Goal: Find specific page/section: Find specific page/section

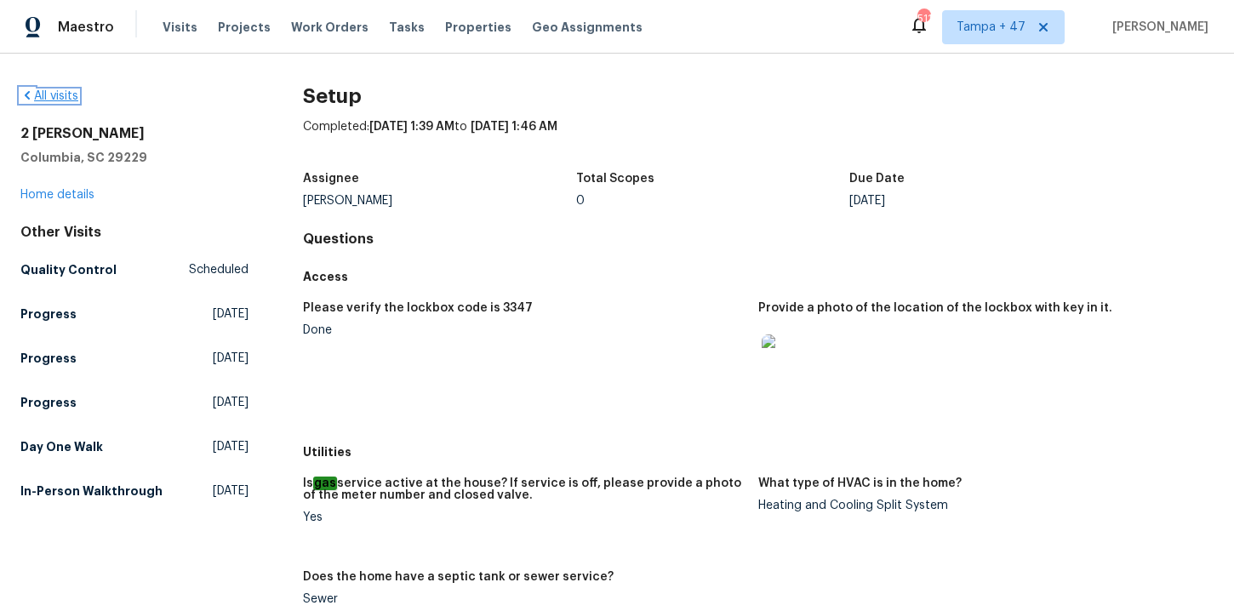
click at [69, 98] on link "All visits" at bounding box center [49, 96] width 58 height 12
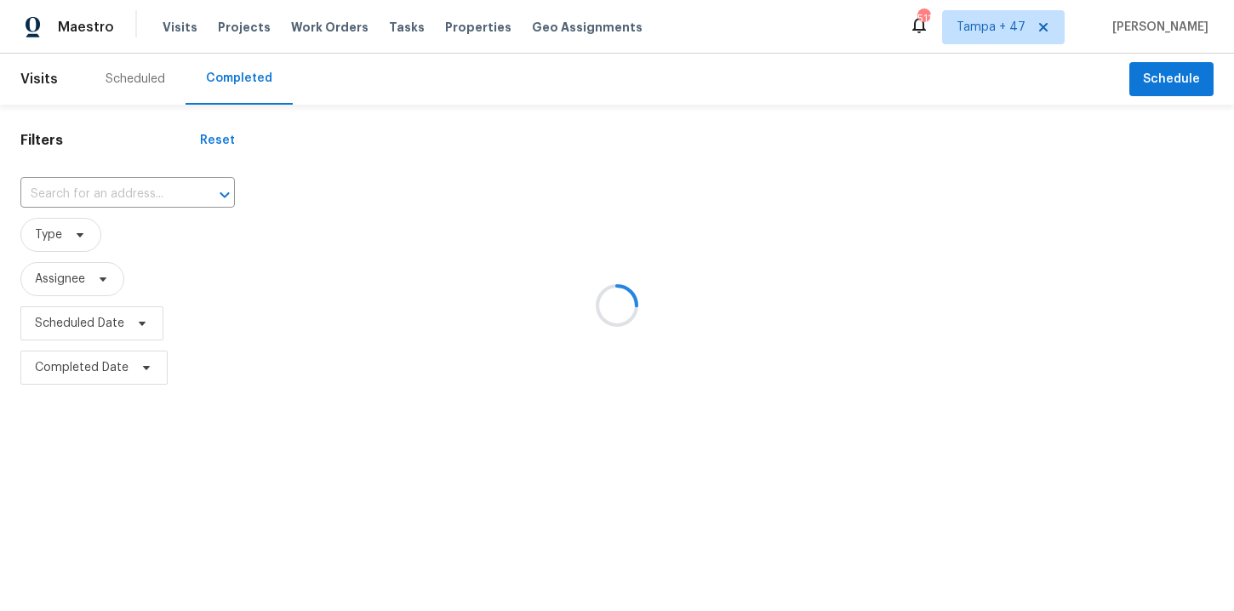
click at [85, 183] on div at bounding box center [617, 305] width 1234 height 611
click at [85, 196] on div at bounding box center [617, 305] width 1234 height 611
click at [77, 189] on div at bounding box center [617, 305] width 1234 height 611
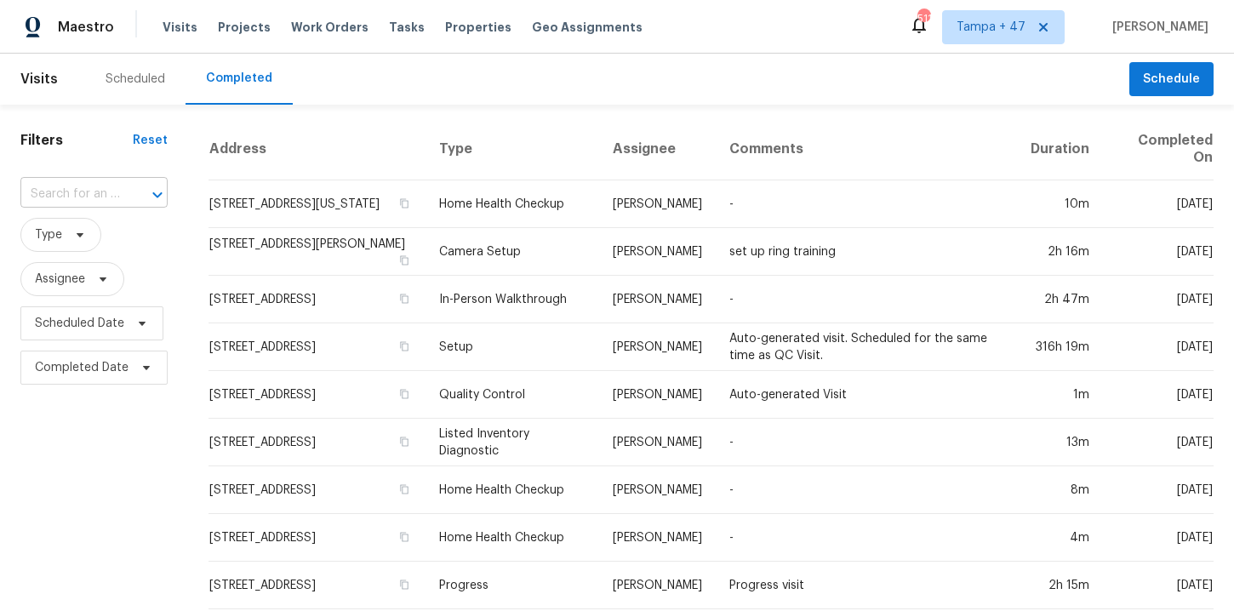
click at [108, 185] on input "text" at bounding box center [70, 194] width 100 height 26
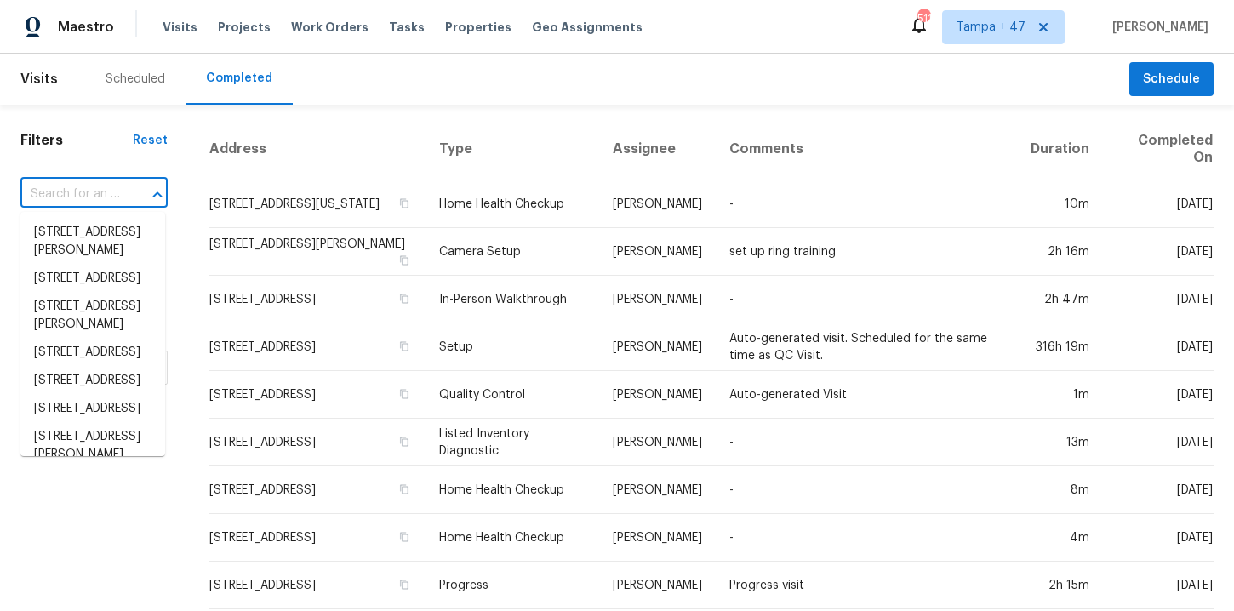
paste input "[STREET_ADDRESS][PERSON_NAME]"
type input "[STREET_ADDRESS][PERSON_NAME]"
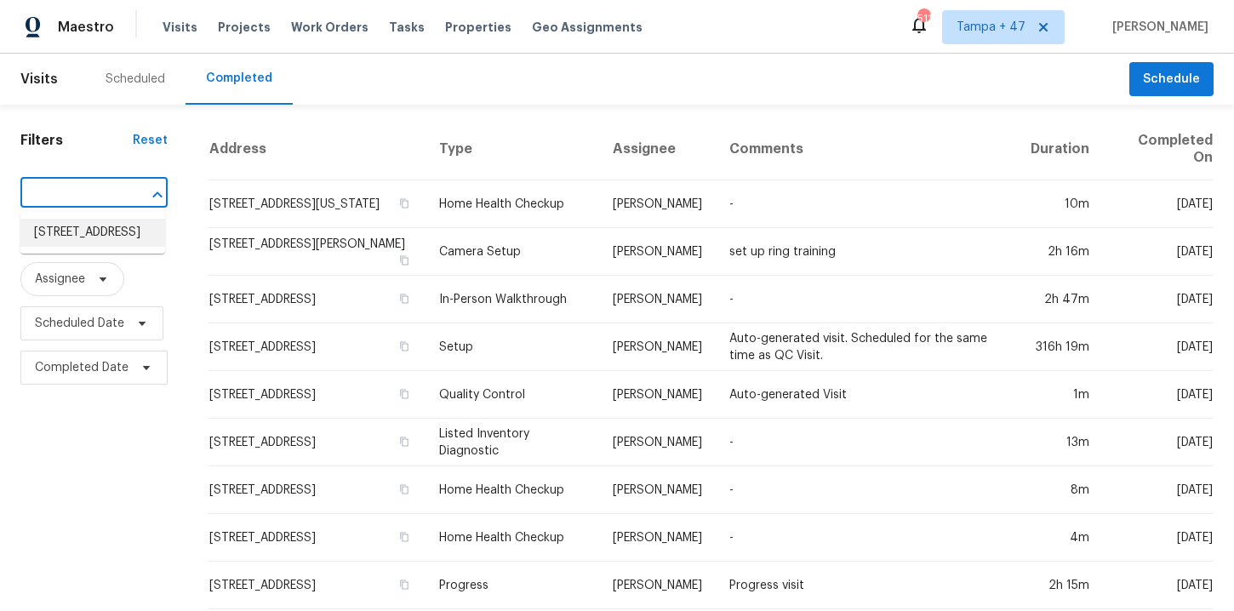
click at [108, 242] on li "[STREET_ADDRESS]" at bounding box center [92, 233] width 145 height 28
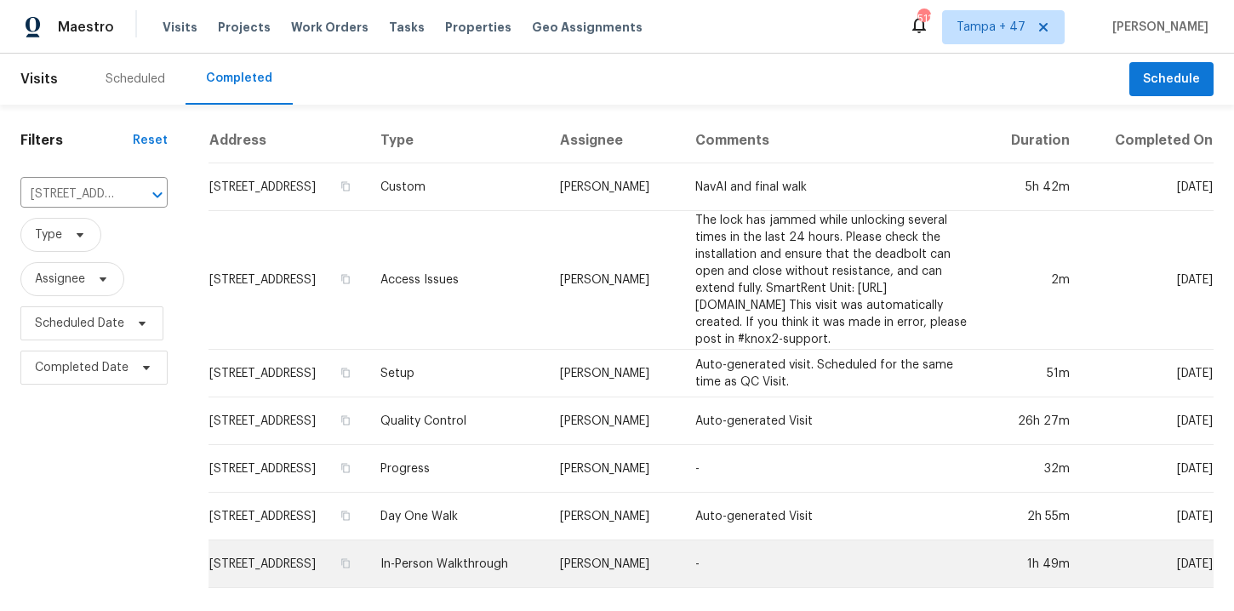
click at [448, 568] on td "In-Person Walkthrough" at bounding box center [457, 564] width 180 height 48
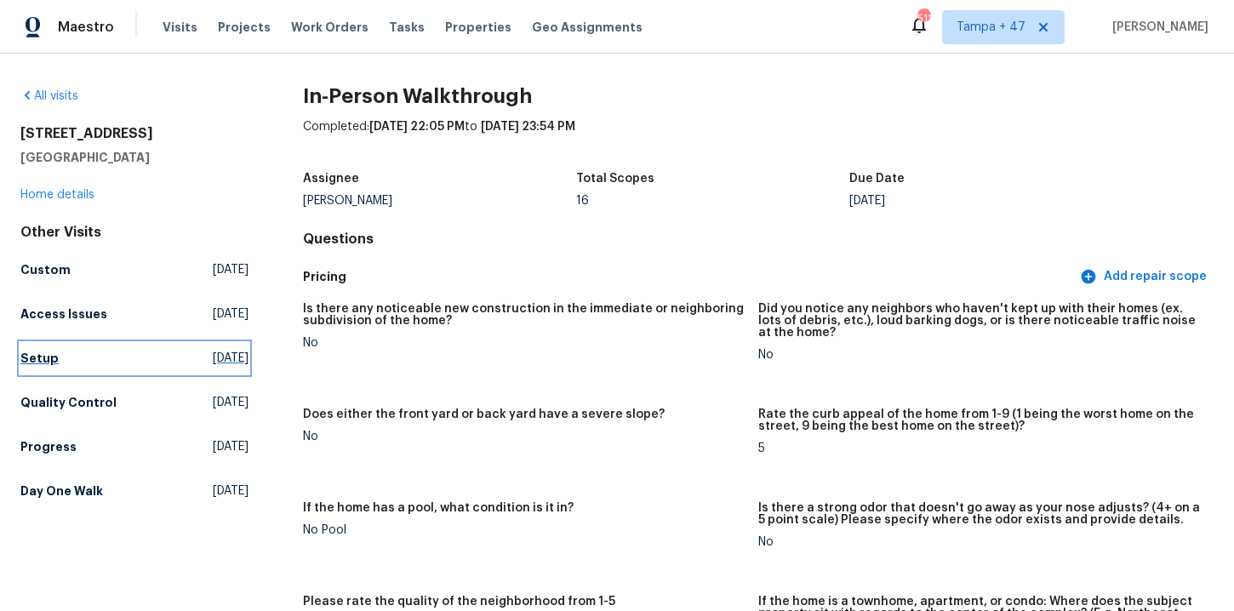
click at [49, 360] on h5 "Setup" at bounding box center [39, 358] width 38 height 17
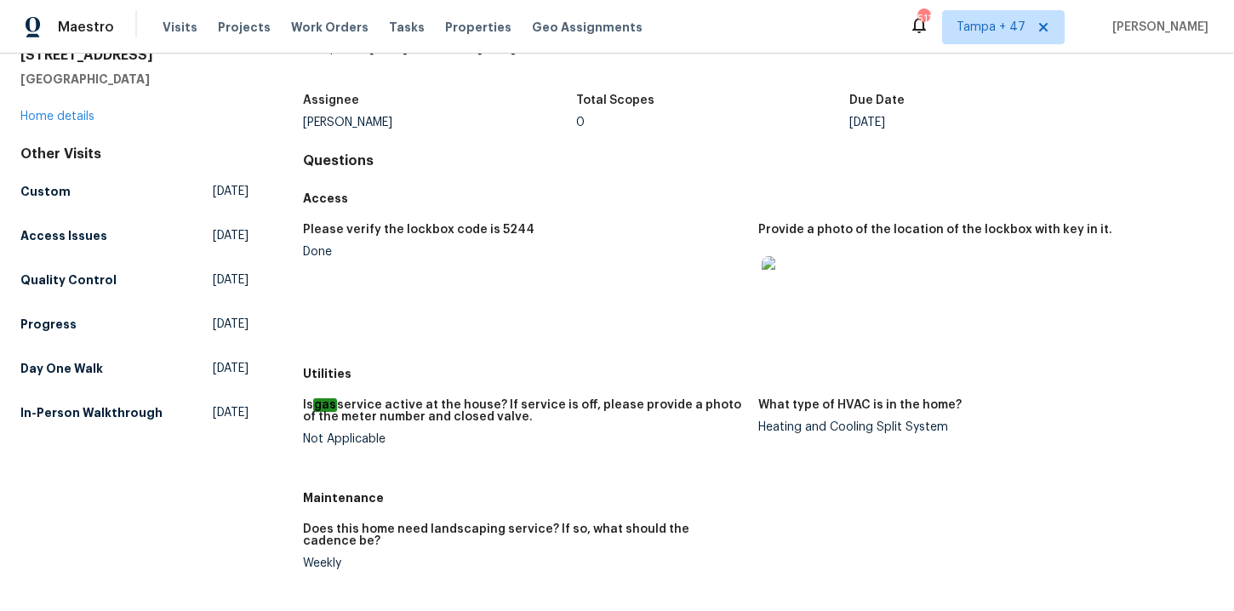
scroll to position [75, 0]
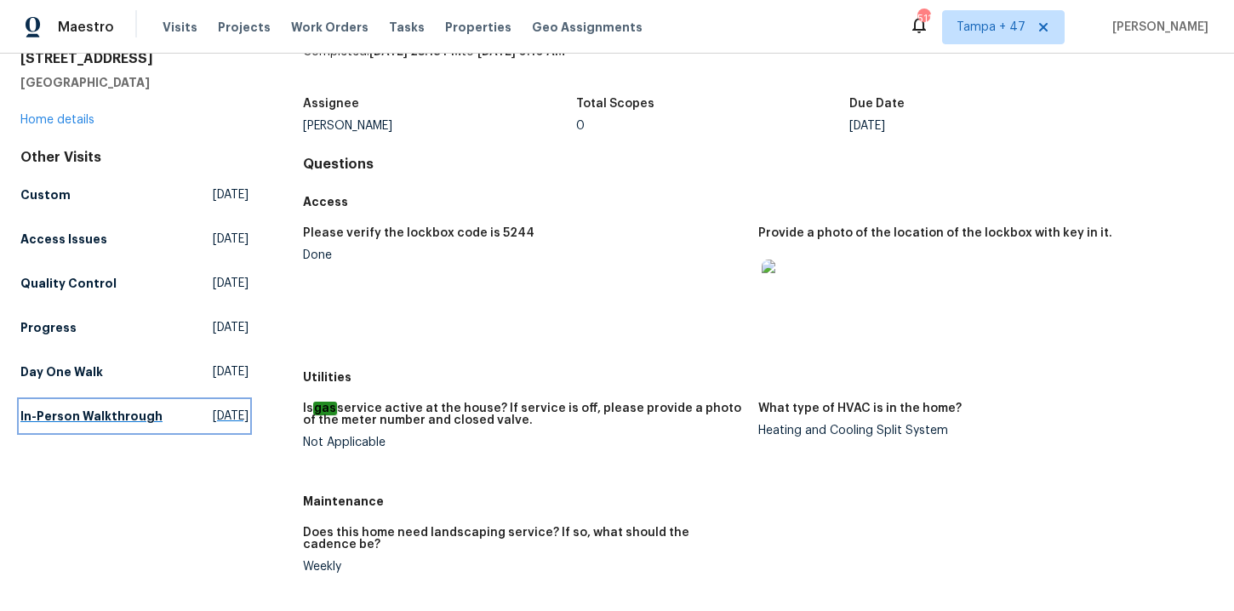
click at [91, 408] on h5 "In-Person Walkthrough" at bounding box center [91, 416] width 142 height 17
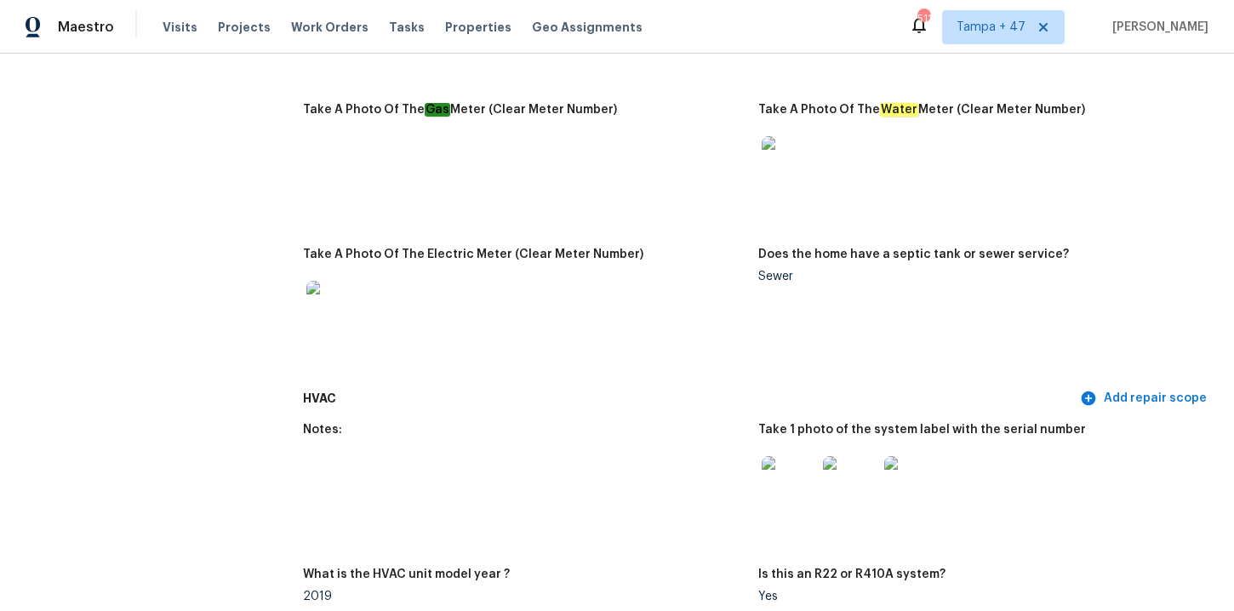
scroll to position [1176, 0]
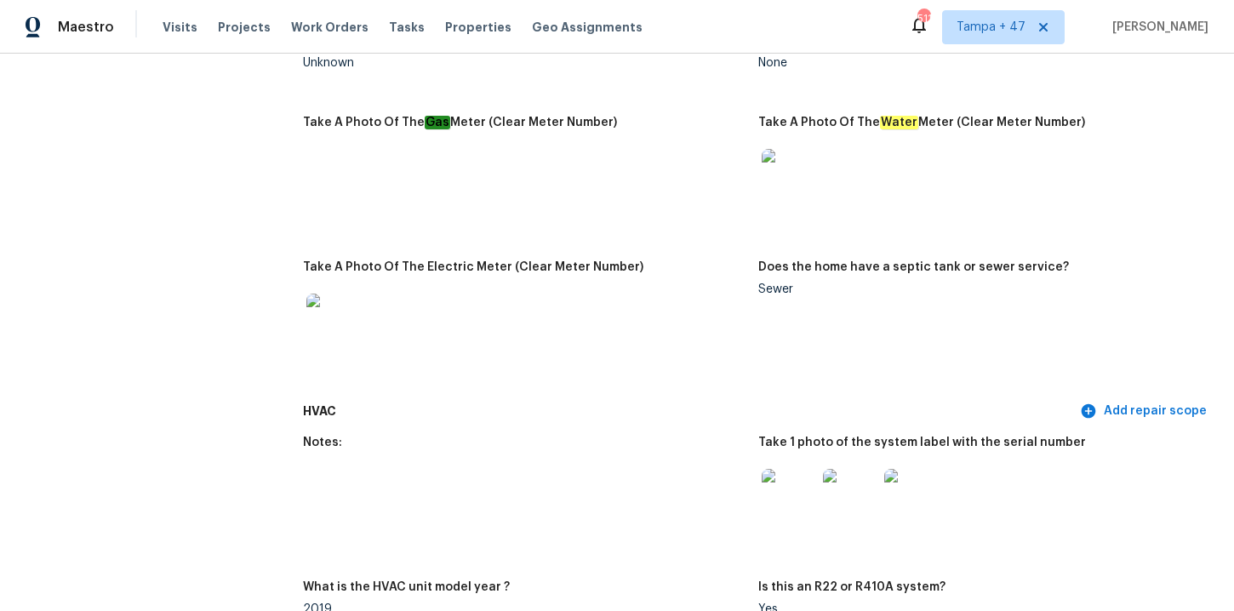
click at [797, 496] on img at bounding box center [789, 496] width 54 height 54
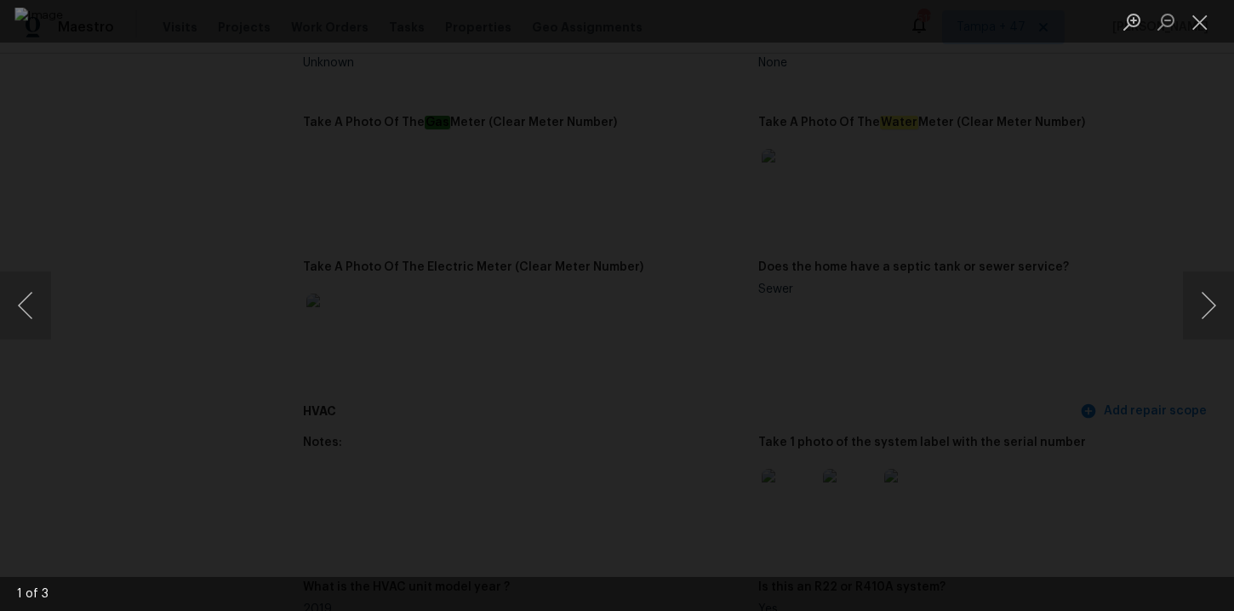
click at [141, 161] on div "Lightbox" at bounding box center [617, 305] width 1234 height 611
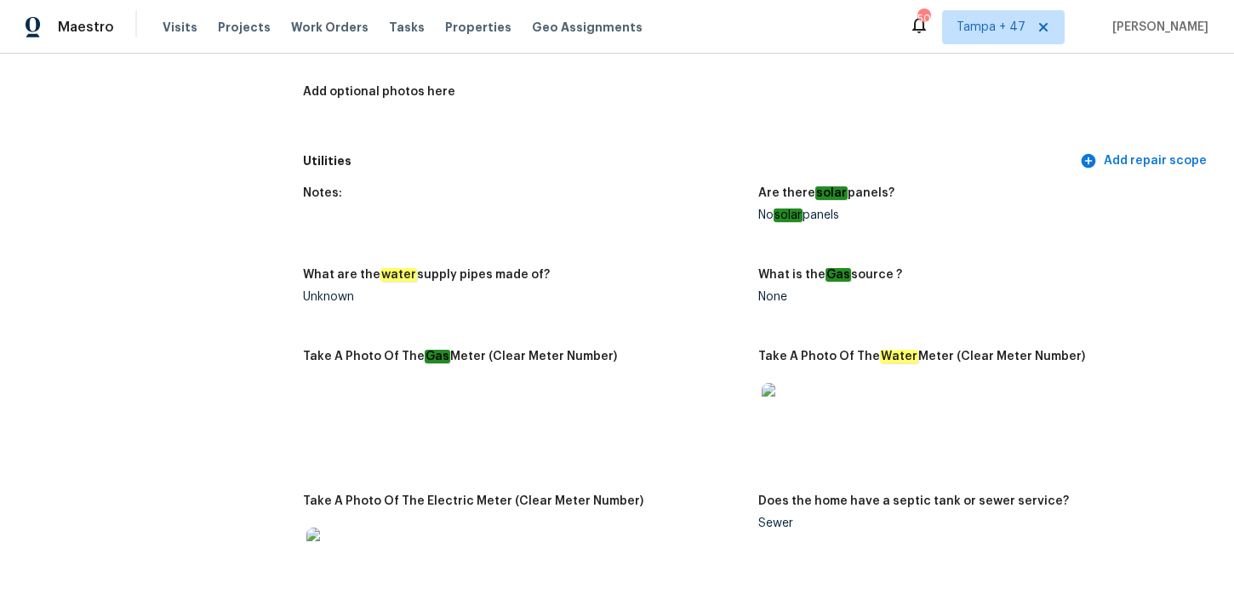
scroll to position [3231, 0]
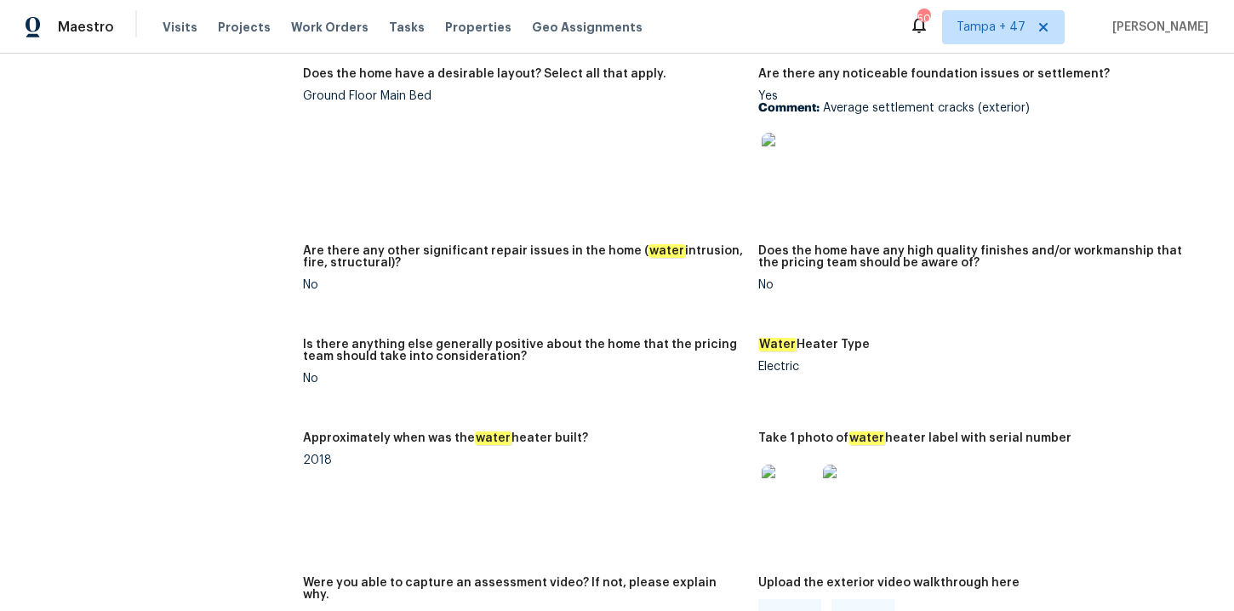
click at [795, 487] on img at bounding box center [789, 492] width 54 height 54
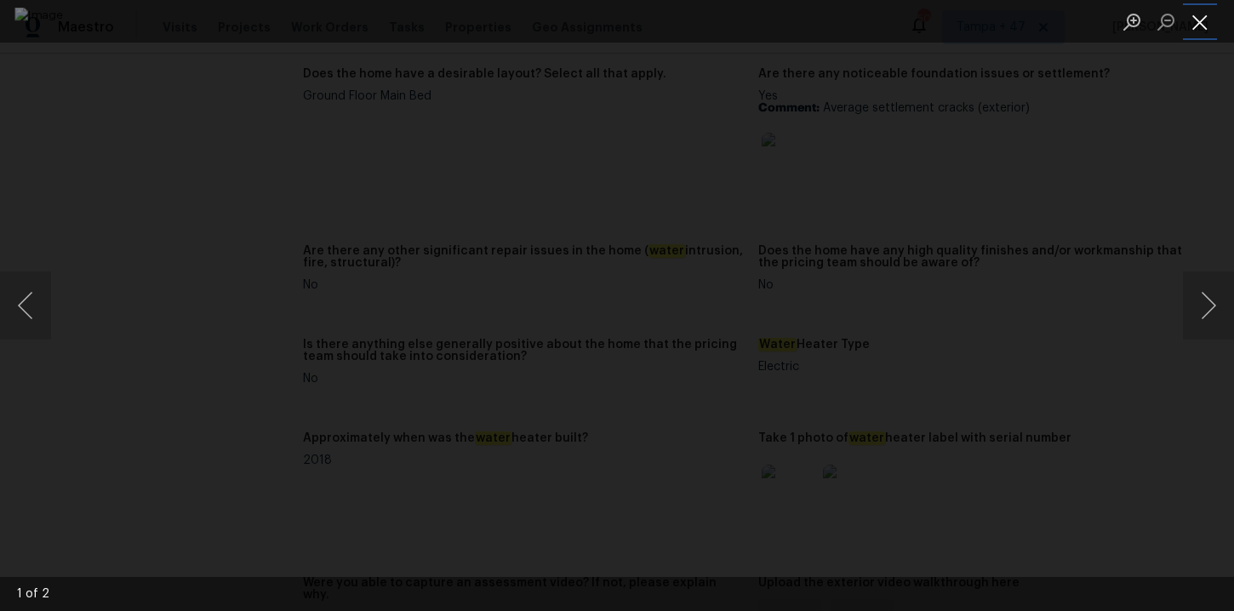
click at [1201, 26] on button "Close lightbox" at bounding box center [1200, 22] width 34 height 30
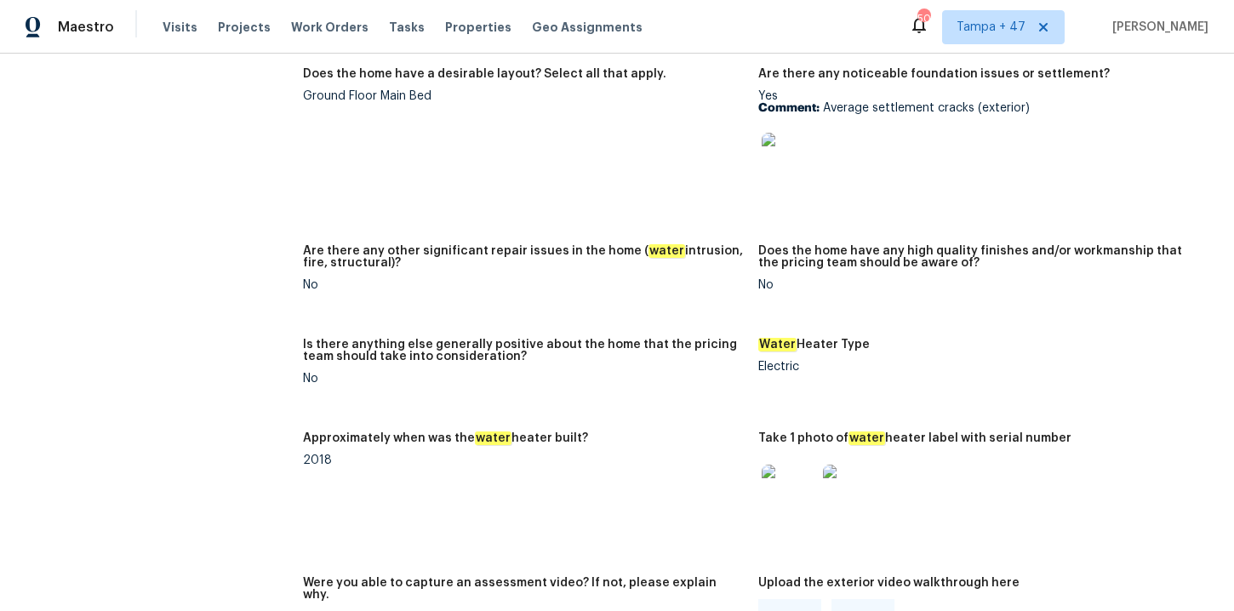
scroll to position [3774, 0]
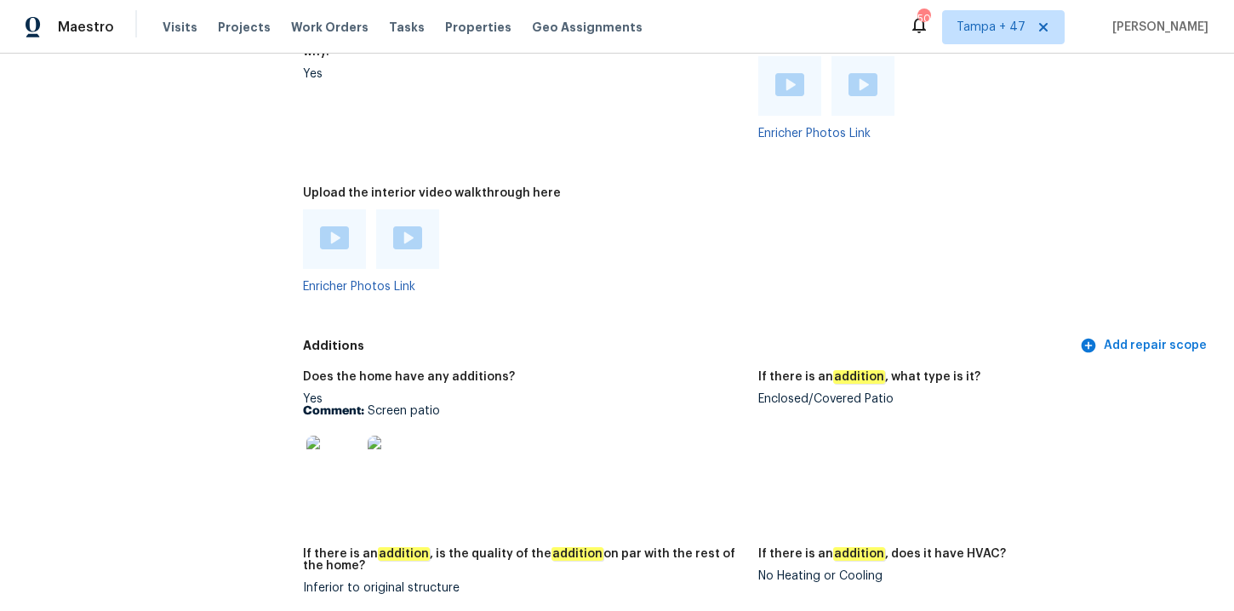
click at [819, 393] on div "Enclosed/Covered Patio" at bounding box center [979, 399] width 442 height 12
copy div "Enclosed/Covered Patio"
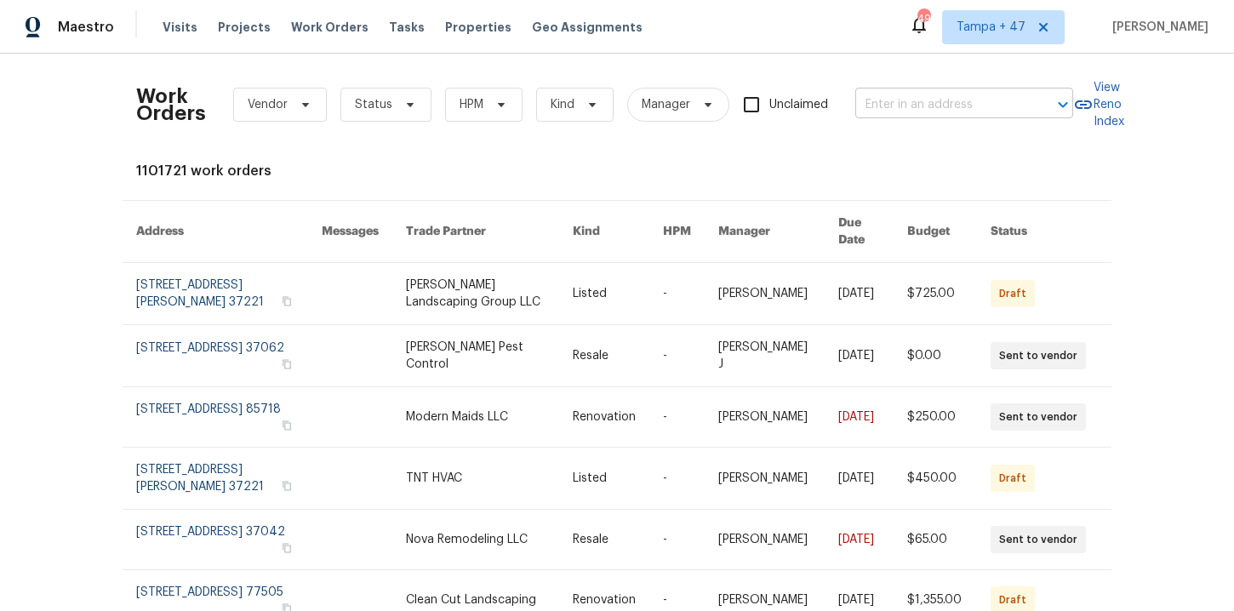
click at [905, 105] on input "text" at bounding box center [940, 105] width 170 height 26
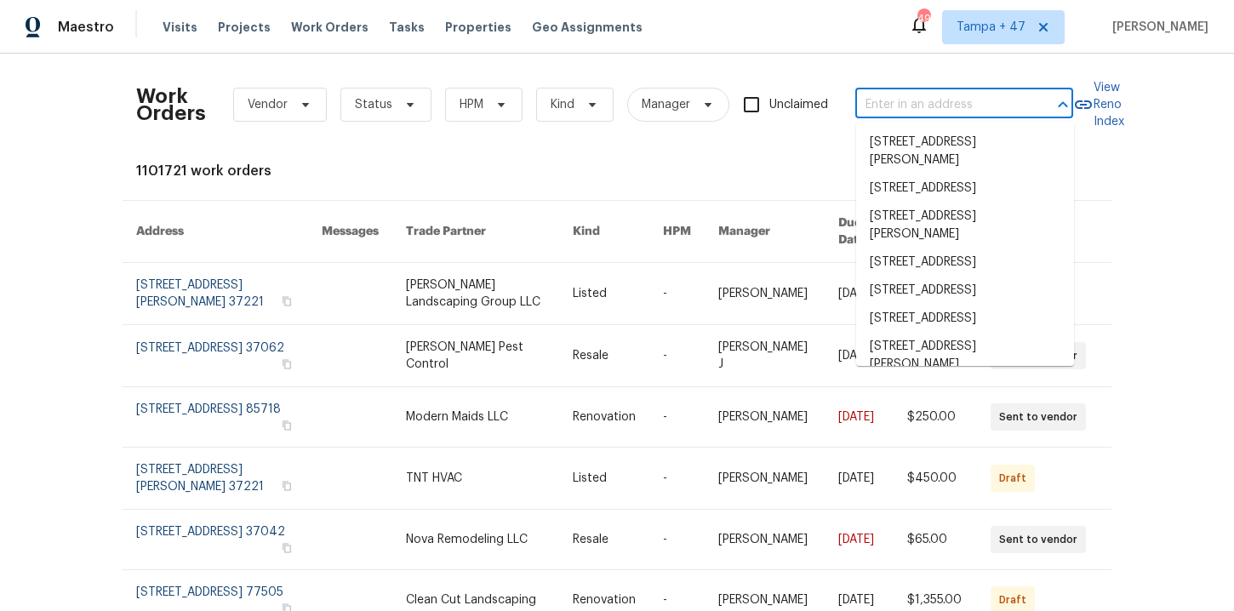
paste input "[STREET_ADDRESS][PERSON_NAME]"
type input "[STREET_ADDRESS][PERSON_NAME]"
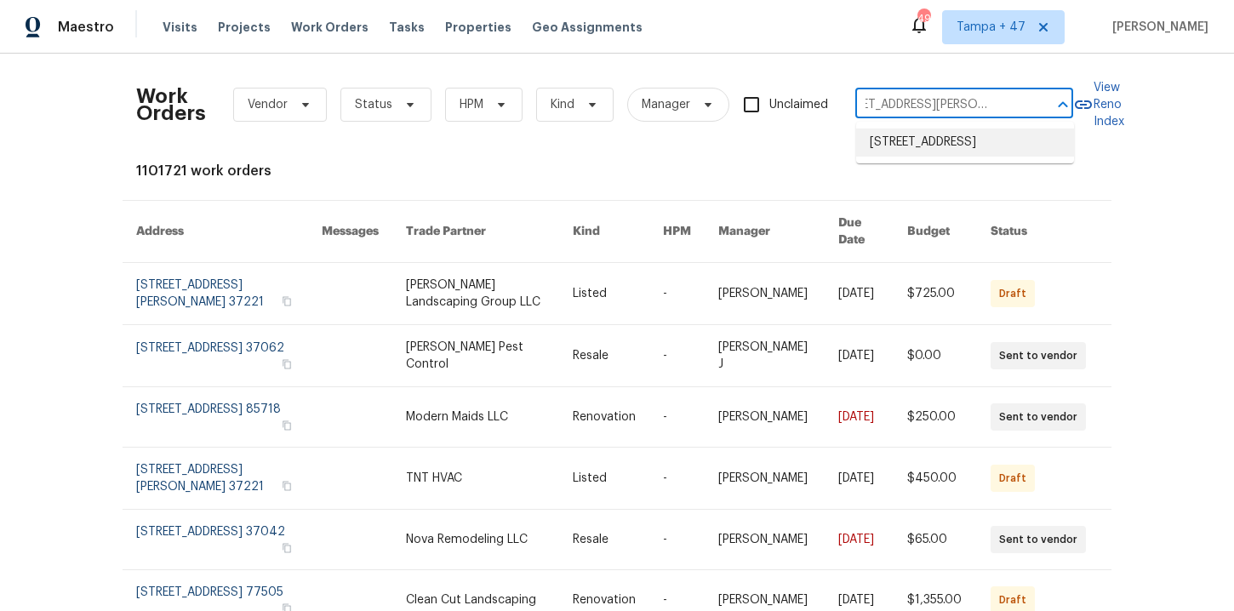
click at [940, 156] on li "[STREET_ADDRESS]" at bounding box center [965, 142] width 218 height 28
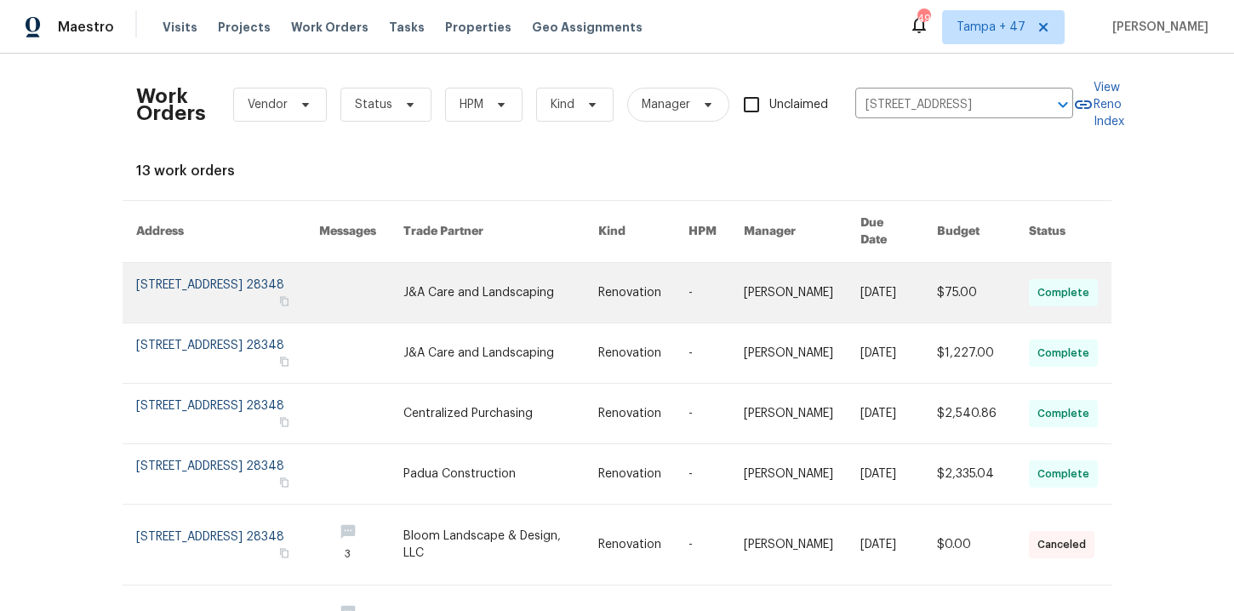
click at [223, 277] on link at bounding box center [227, 293] width 183 height 60
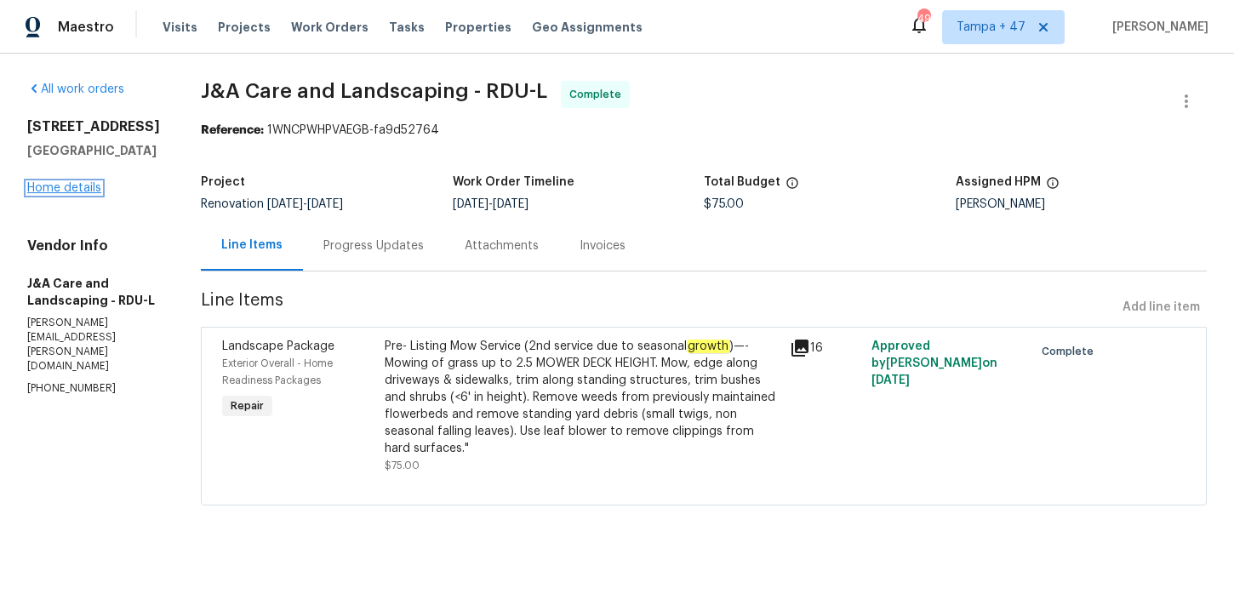
click at [77, 191] on link "Home details" at bounding box center [64, 188] width 74 height 12
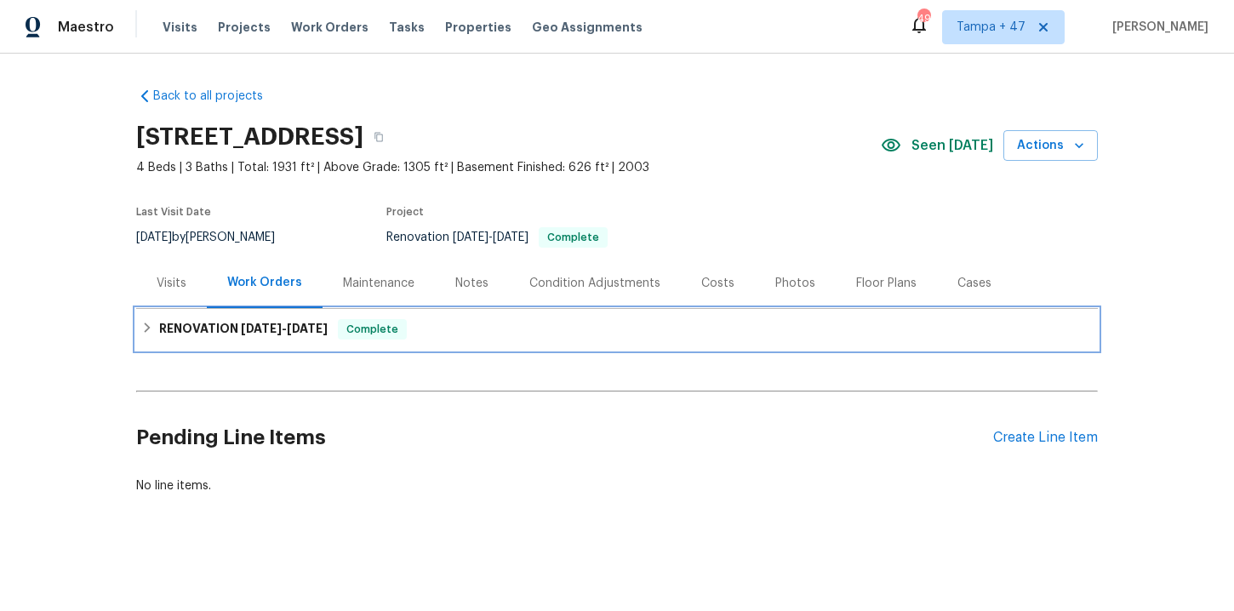
click at [444, 326] on div "RENOVATION [DATE] - [DATE] Complete" at bounding box center [616, 329] width 951 height 20
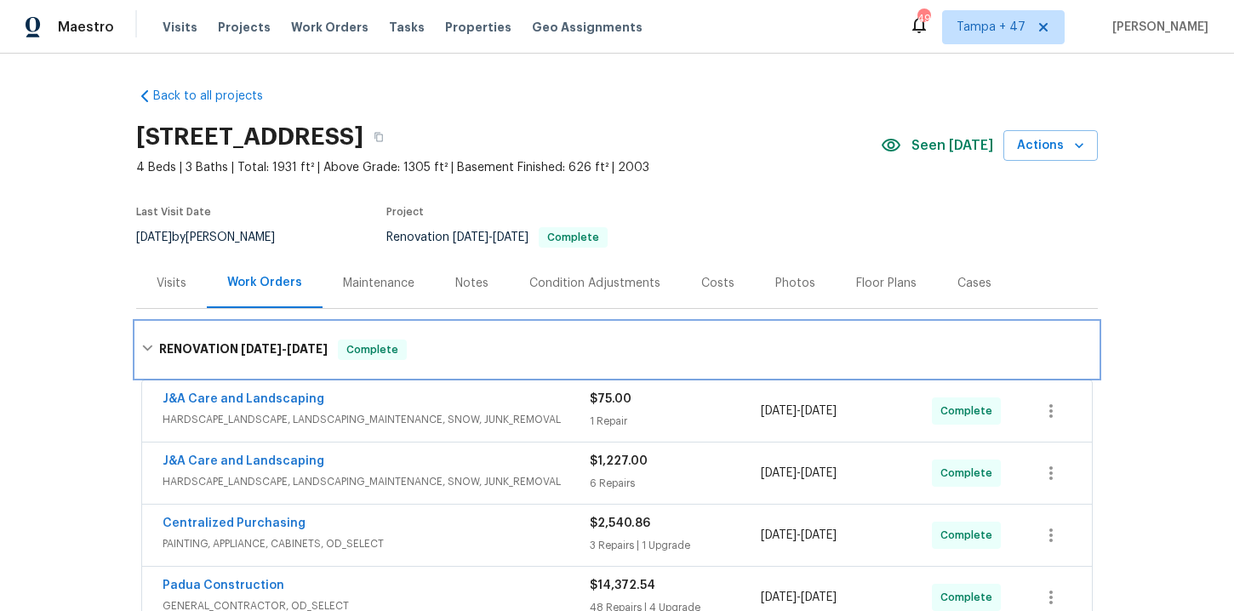
scroll to position [402, 0]
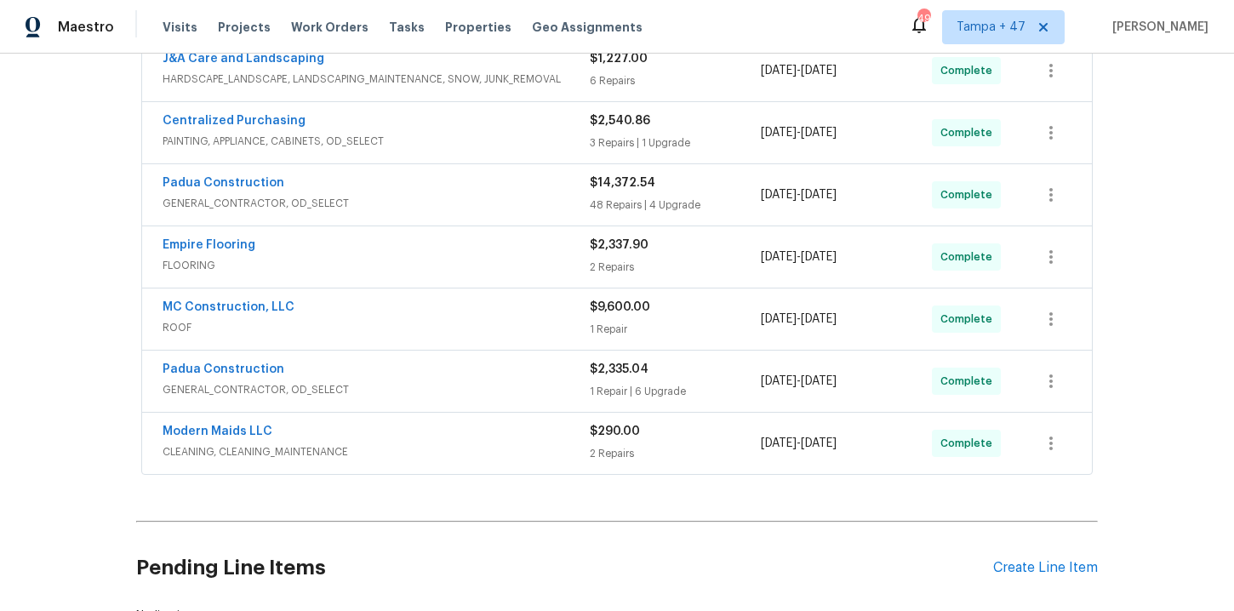
click at [472, 444] on span "CLEANING, CLEANING_MAINTENANCE" at bounding box center [376, 451] width 427 height 17
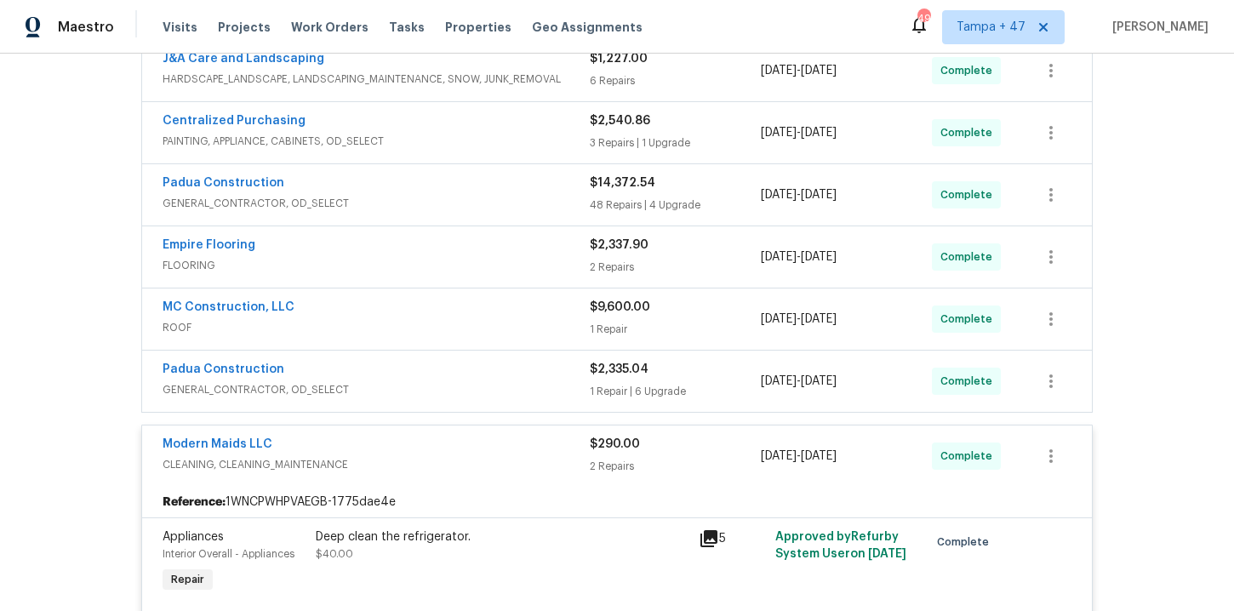
click at [442, 383] on span "GENERAL_CONTRACTOR, OD_SELECT" at bounding box center [376, 389] width 427 height 17
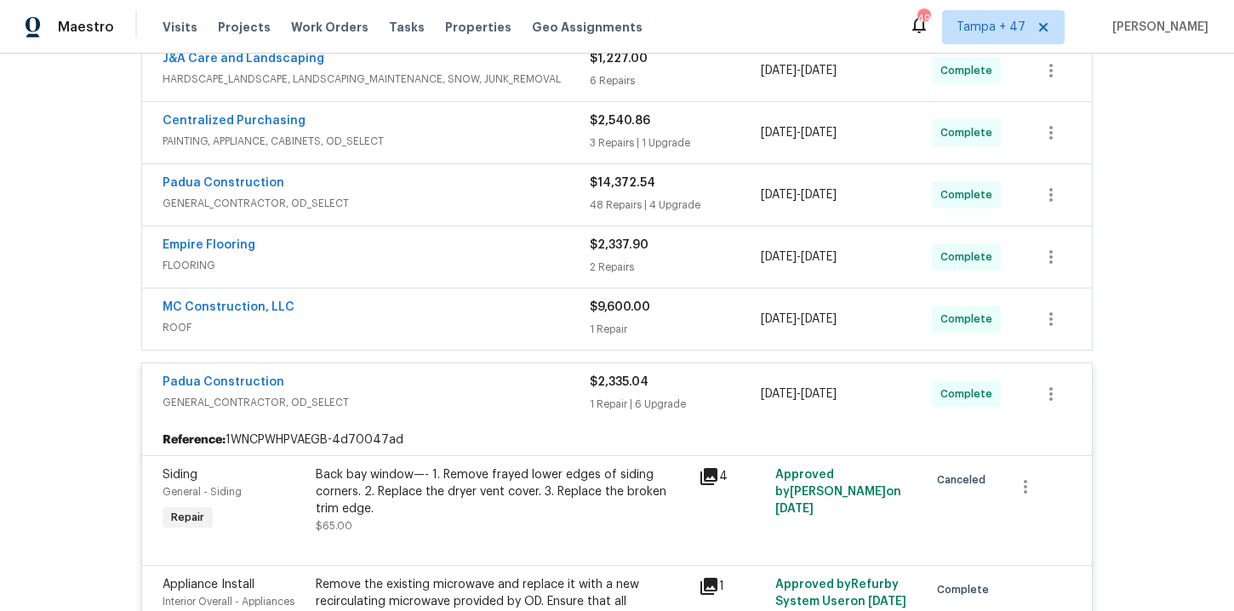
click at [424, 317] on div "MC Construction, LLC" at bounding box center [376, 309] width 427 height 20
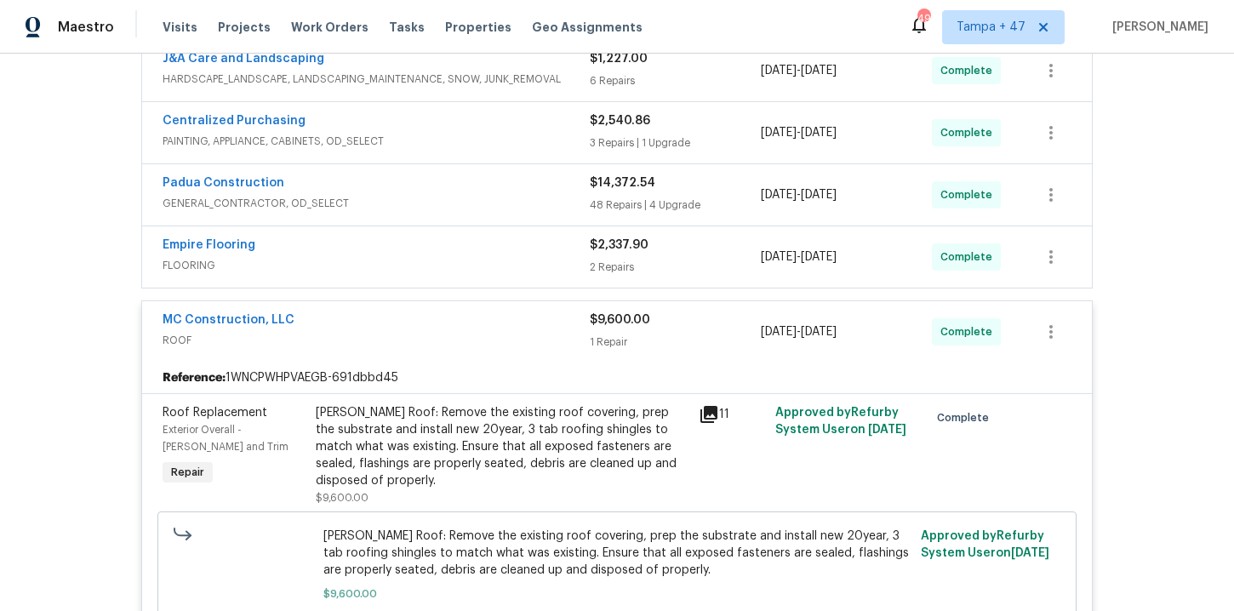
click at [433, 268] on span "FLOORING" at bounding box center [376, 265] width 427 height 17
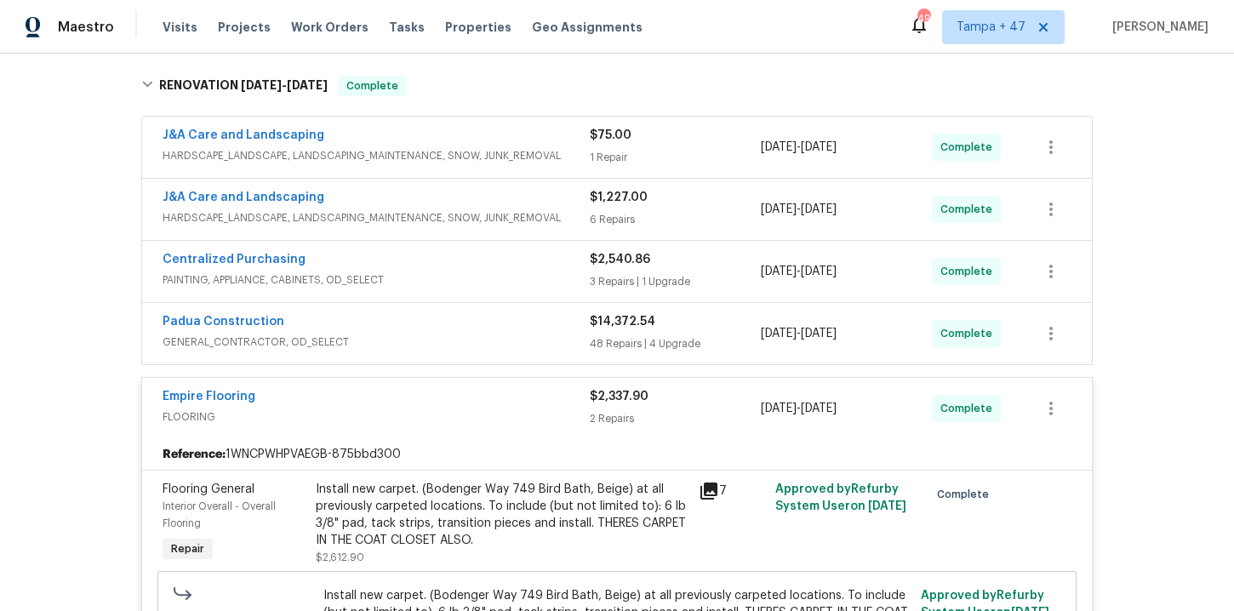
scroll to position [265, 0]
click at [433, 268] on div "Centralized Purchasing" at bounding box center [376, 260] width 427 height 20
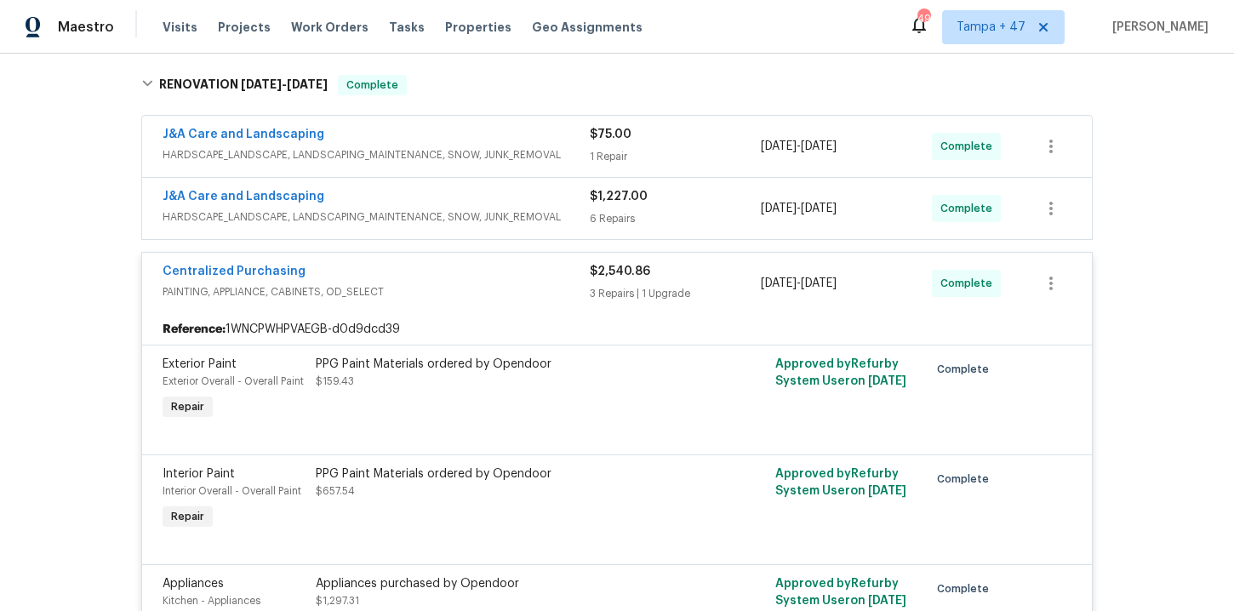
click at [412, 209] on span "HARDSCAPE_LANDSCAPE, LANDSCAPING_MAINTENANCE, SNOW, JUNK_REMOVAL" at bounding box center [376, 216] width 427 height 17
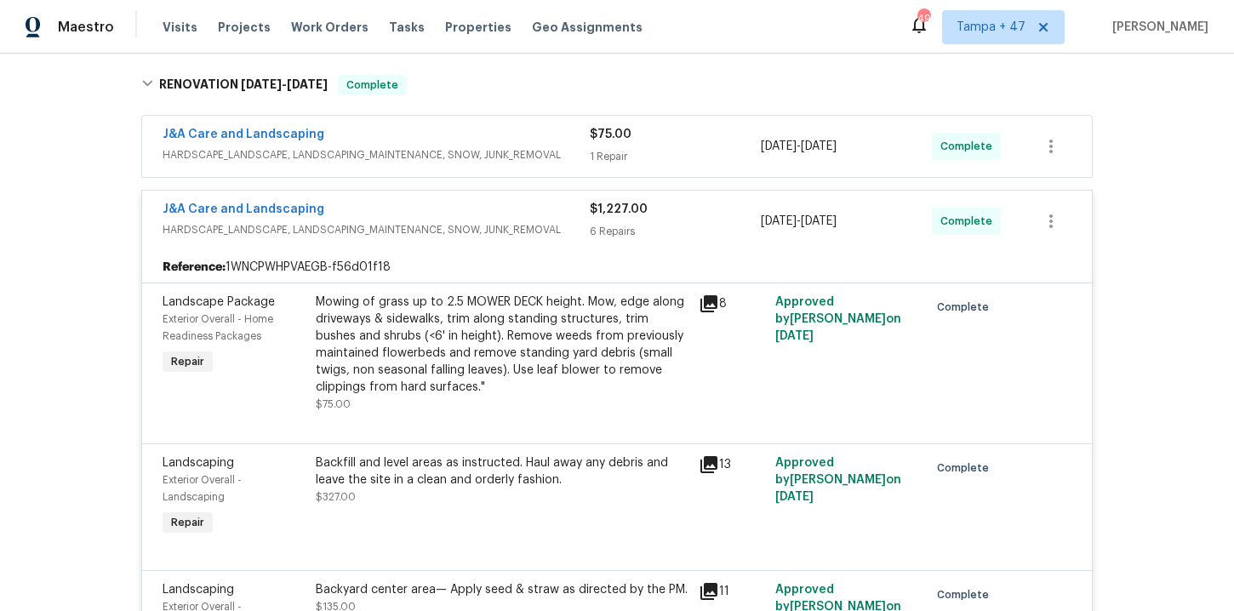
click at [394, 152] on span "HARDSCAPE_LANDSCAPE, LANDSCAPING_MAINTENANCE, SNOW, JUNK_REMOVAL" at bounding box center [376, 154] width 427 height 17
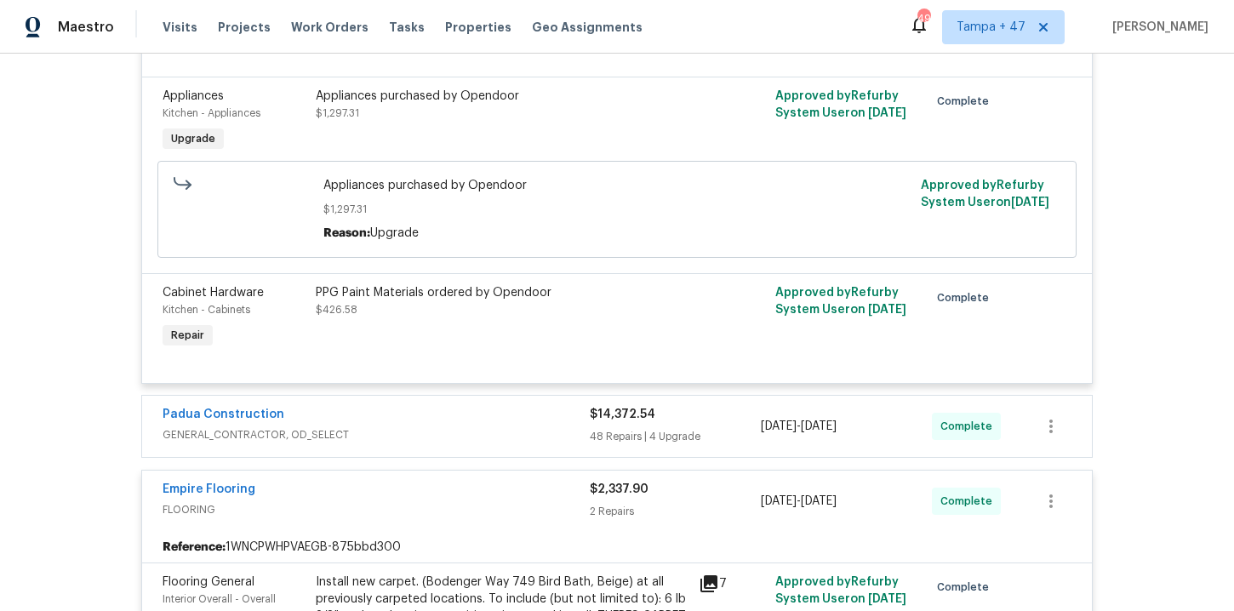
scroll to position [1925, 0]
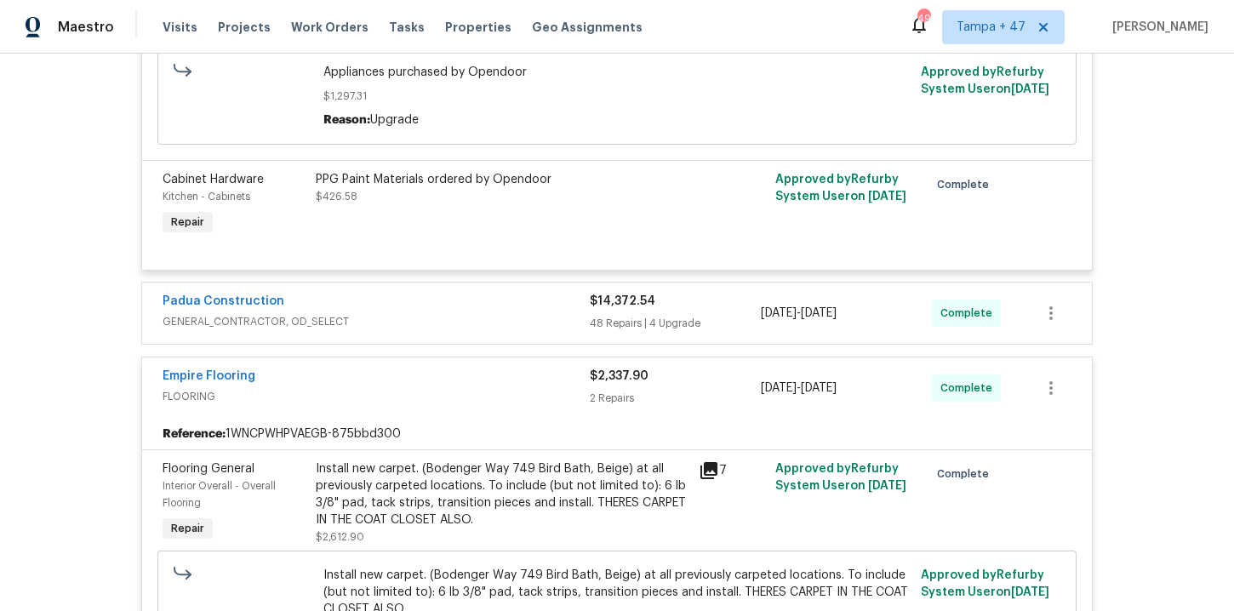
click at [465, 313] on div "Padua Construction" at bounding box center [376, 303] width 427 height 20
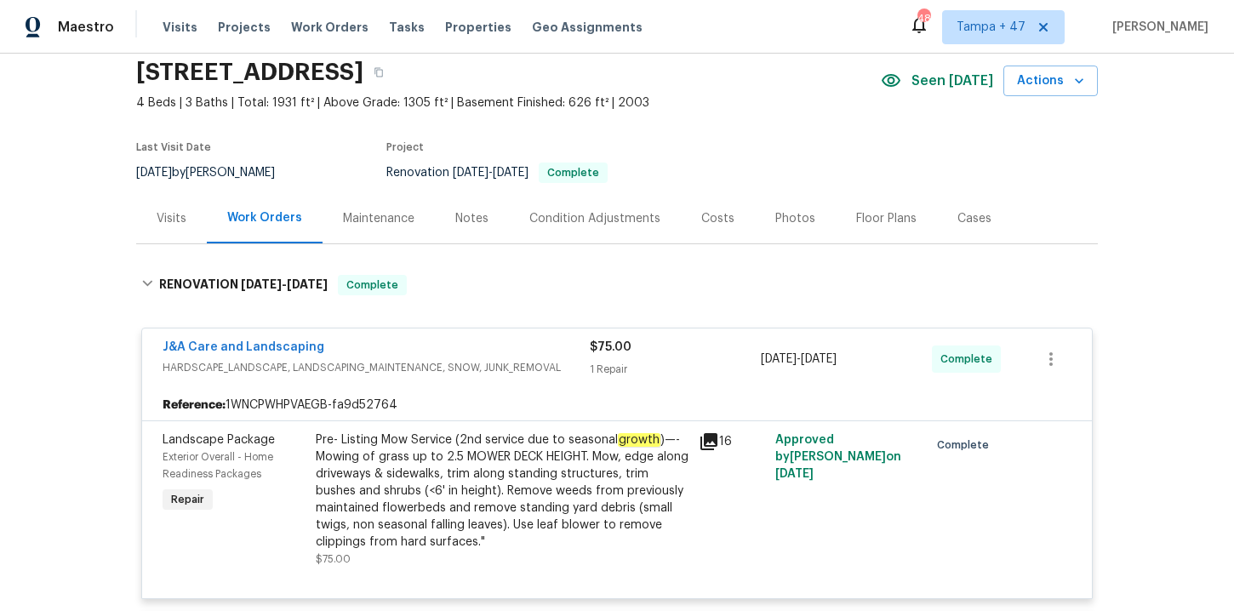
scroll to position [0, 0]
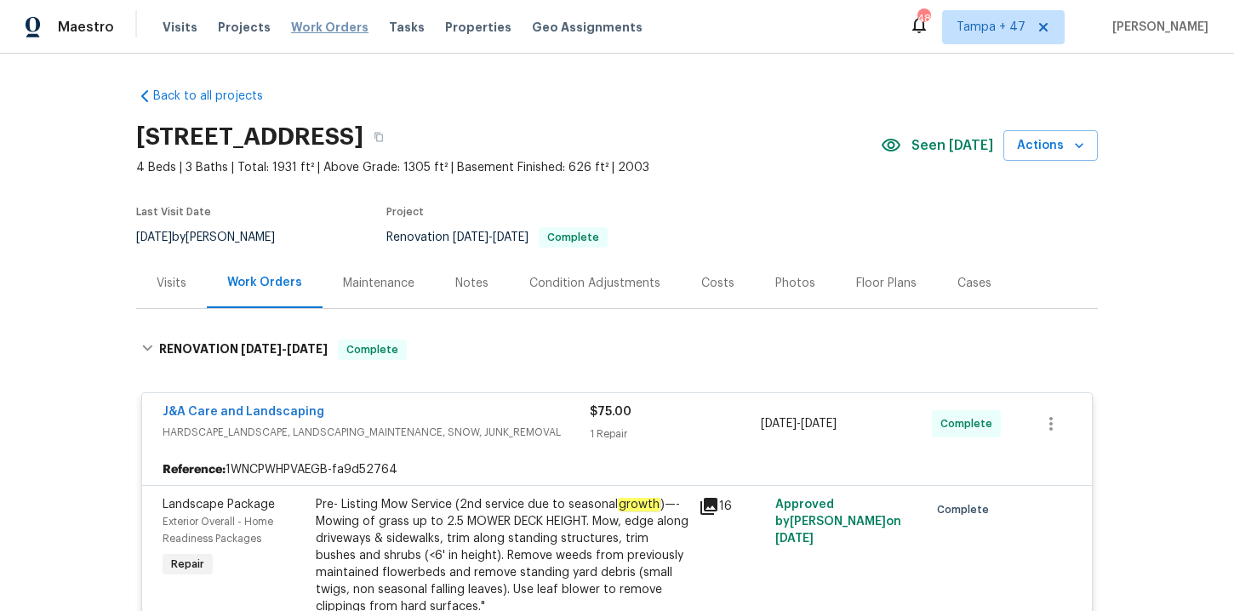
click at [323, 27] on span "Work Orders" at bounding box center [329, 27] width 77 height 17
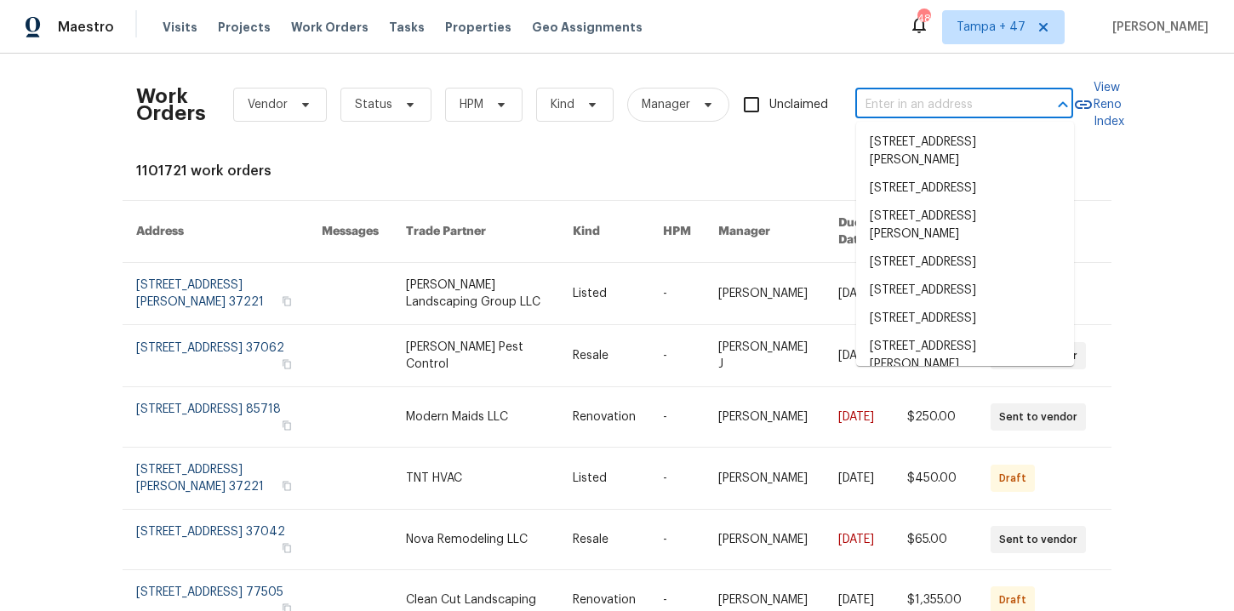
click at [959, 109] on input "text" at bounding box center [940, 105] width 170 height 26
paste input "[STREET_ADDRESS]"
type input "[STREET_ADDRESS]"
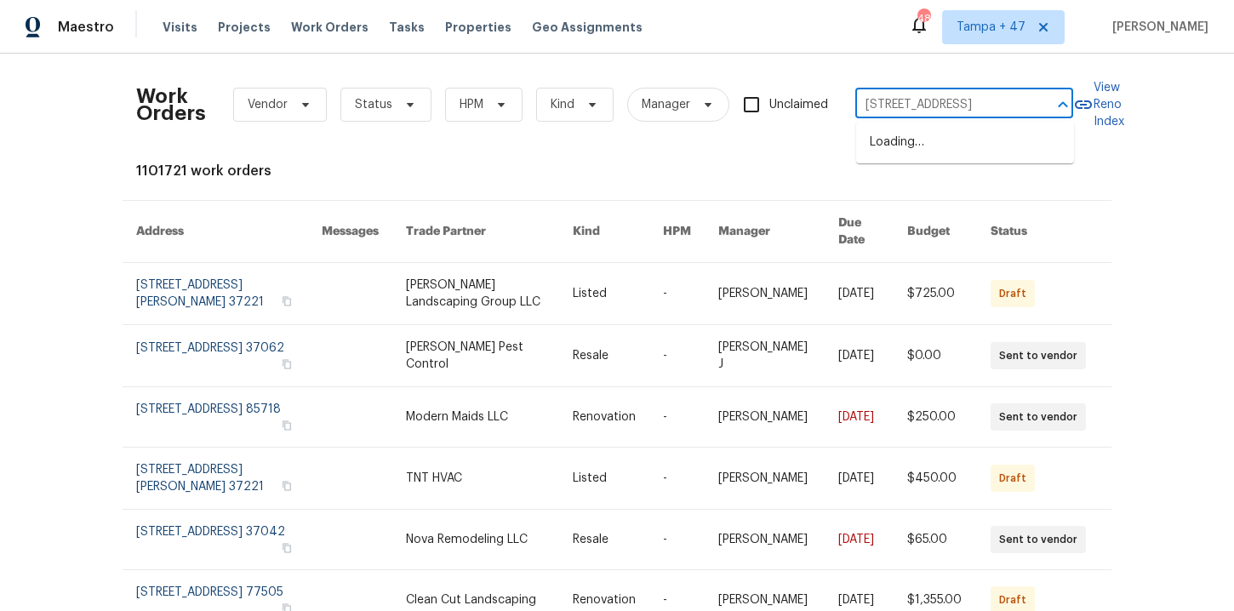
scroll to position [0, 67]
click at [908, 148] on li "[STREET_ADDRESS]" at bounding box center [965, 142] width 218 height 28
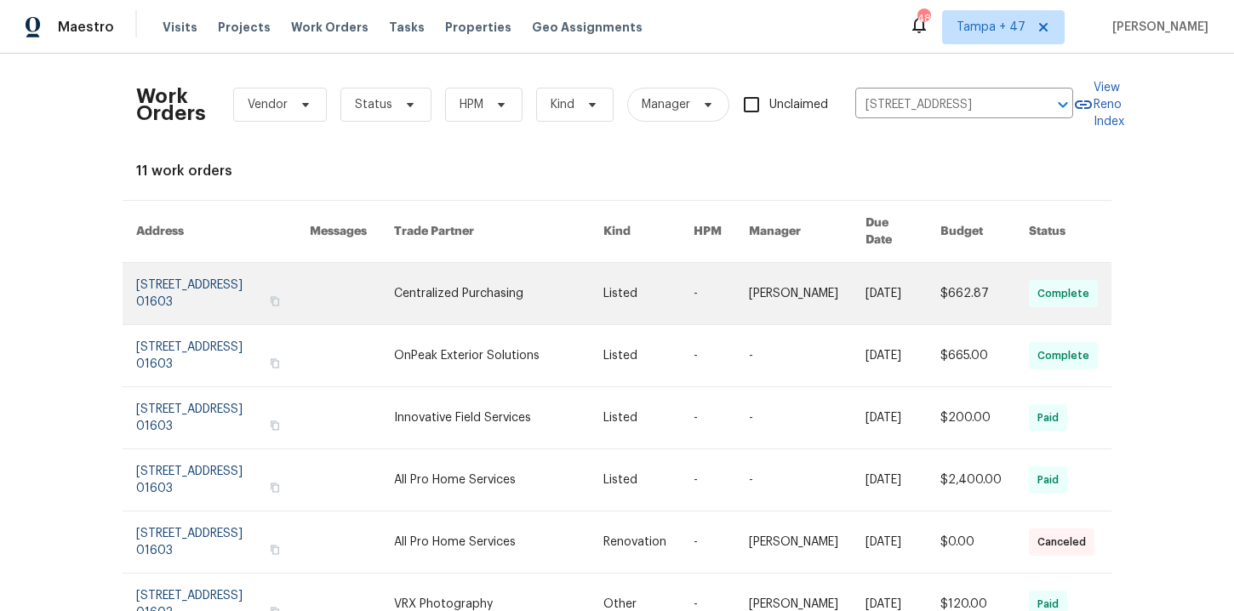
click at [178, 277] on link at bounding box center [223, 293] width 174 height 61
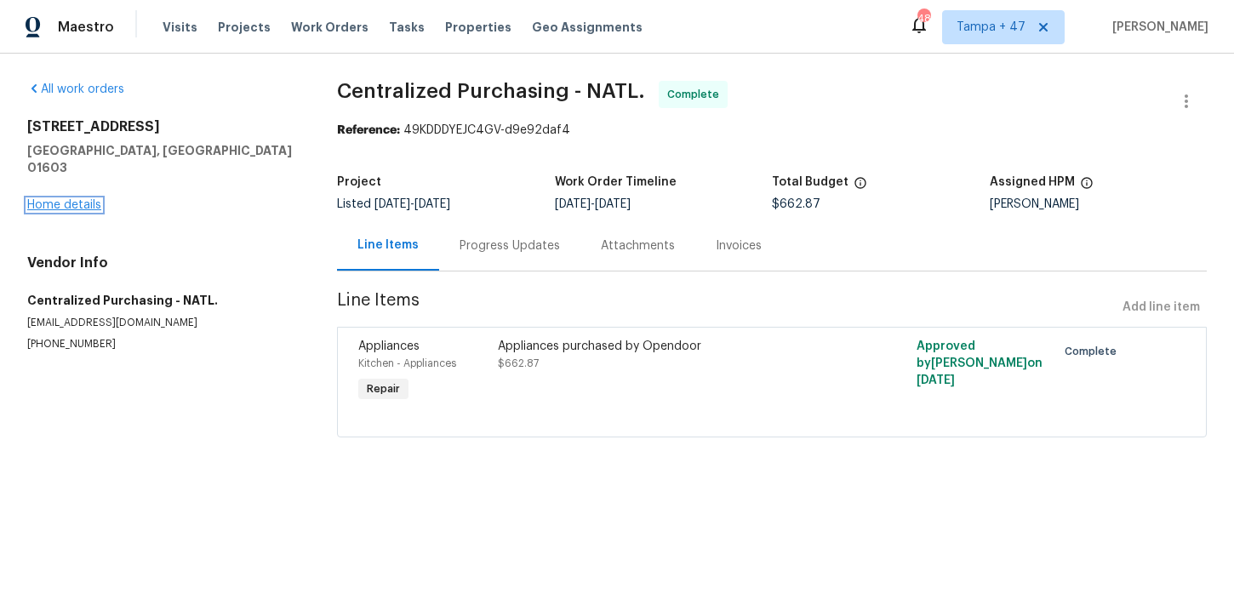
click at [87, 199] on link "Home details" at bounding box center [64, 205] width 74 height 12
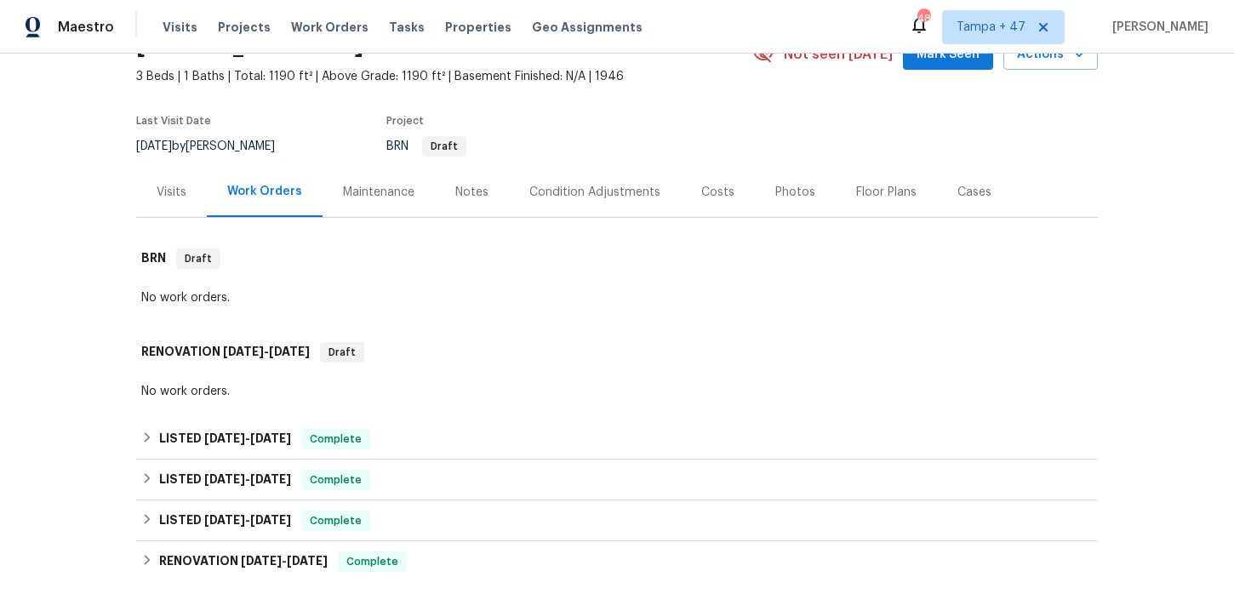
scroll to position [263, 0]
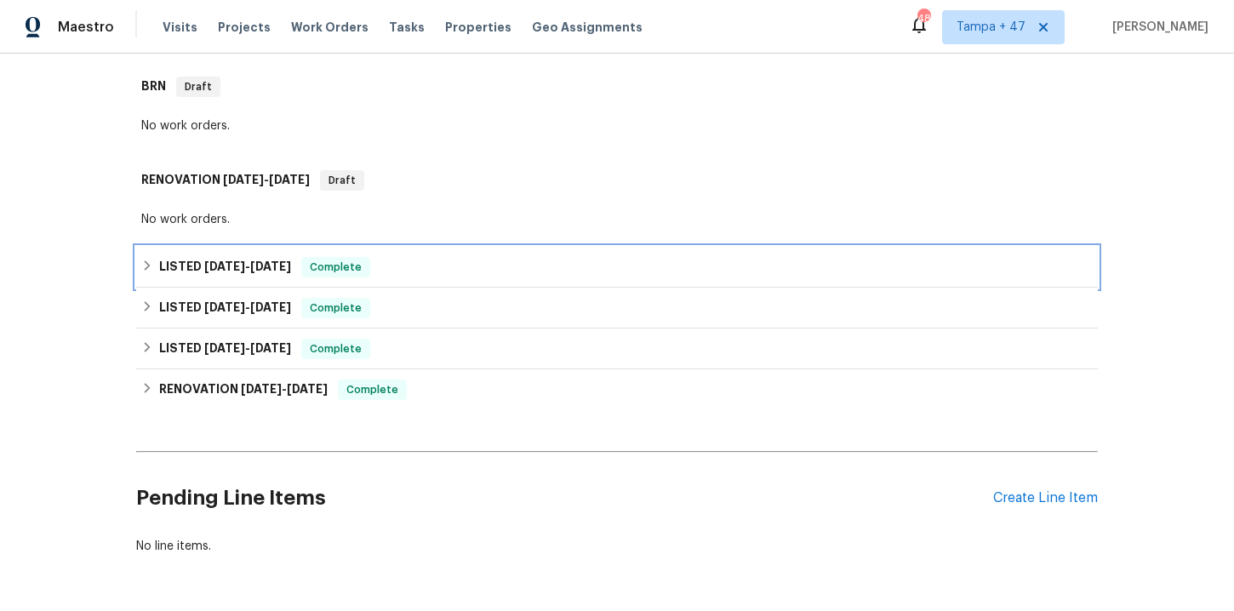
click at [396, 278] on div "LISTED [DATE] - [DATE] Complete" at bounding box center [617, 267] width 962 height 41
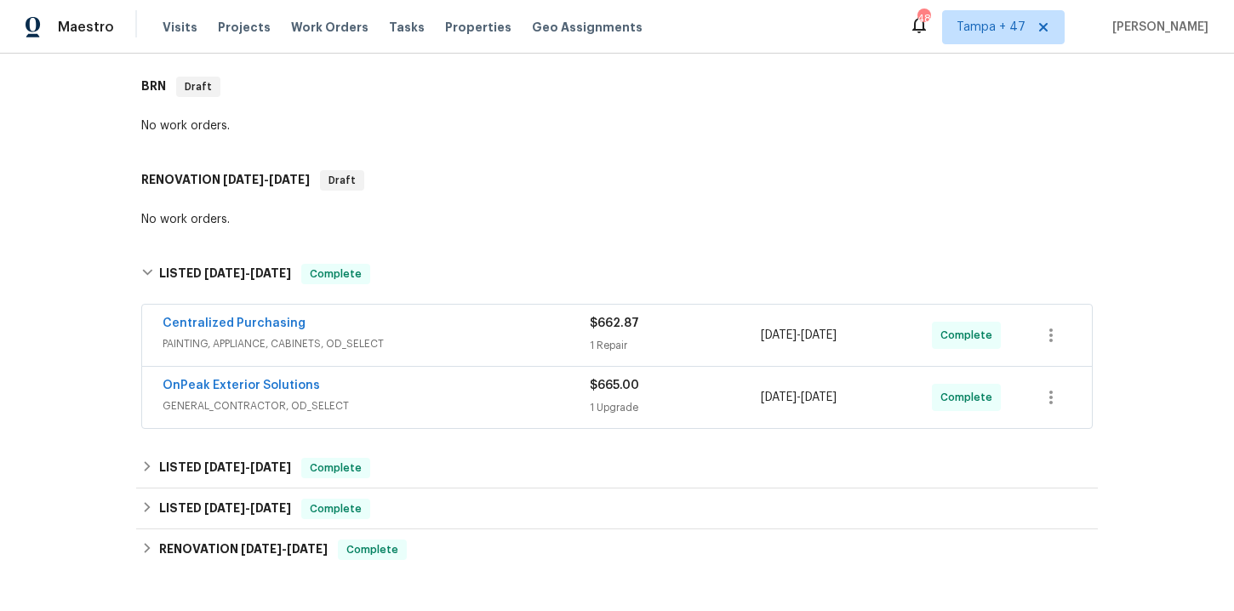
click at [446, 396] on div "OnPeak Exterior Solutions" at bounding box center [376, 387] width 427 height 20
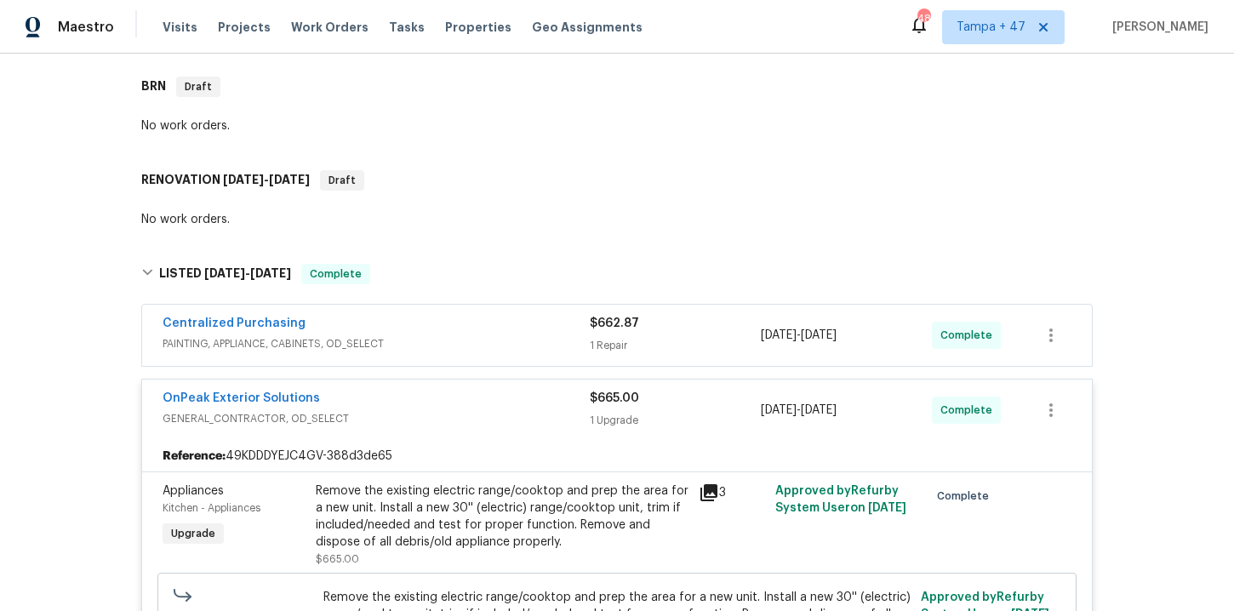
click at [437, 333] on div "Centralized Purchasing" at bounding box center [376, 325] width 427 height 20
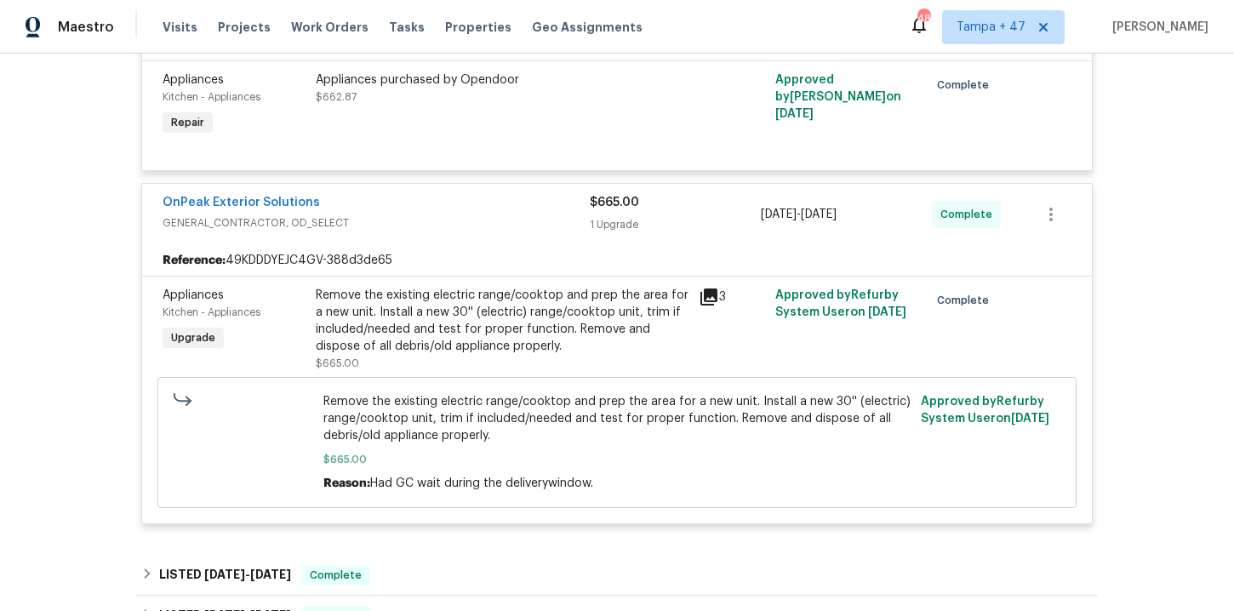
scroll to position [777, 0]
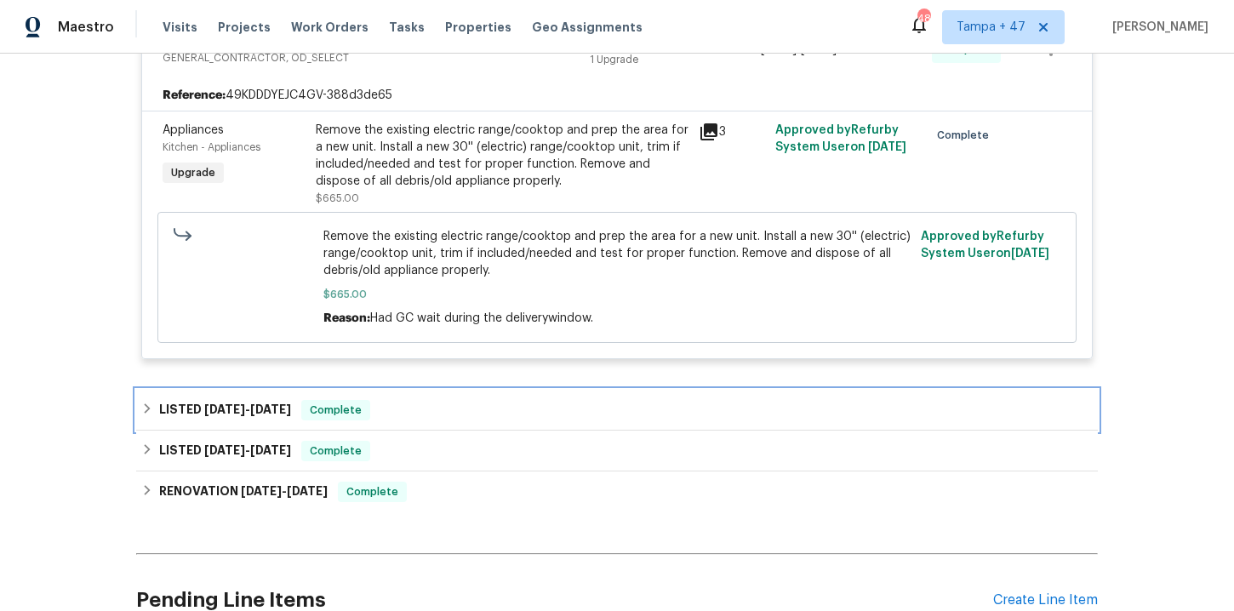
click at [416, 407] on div "LISTED [DATE] - [DATE] Complete" at bounding box center [616, 410] width 951 height 20
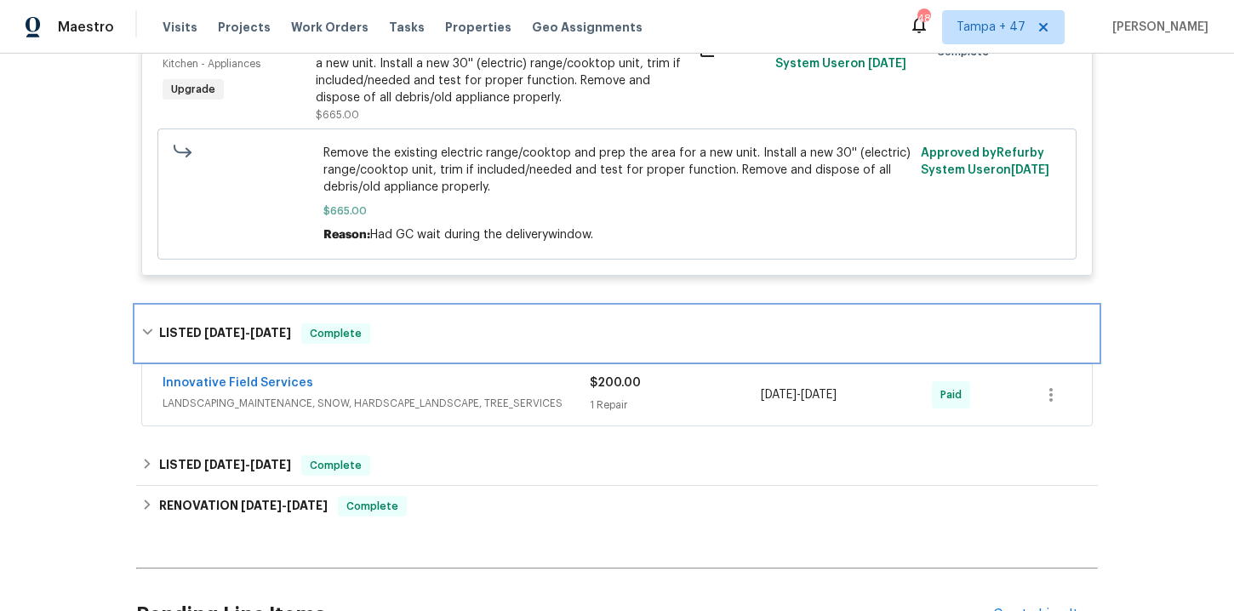
scroll to position [955, 0]
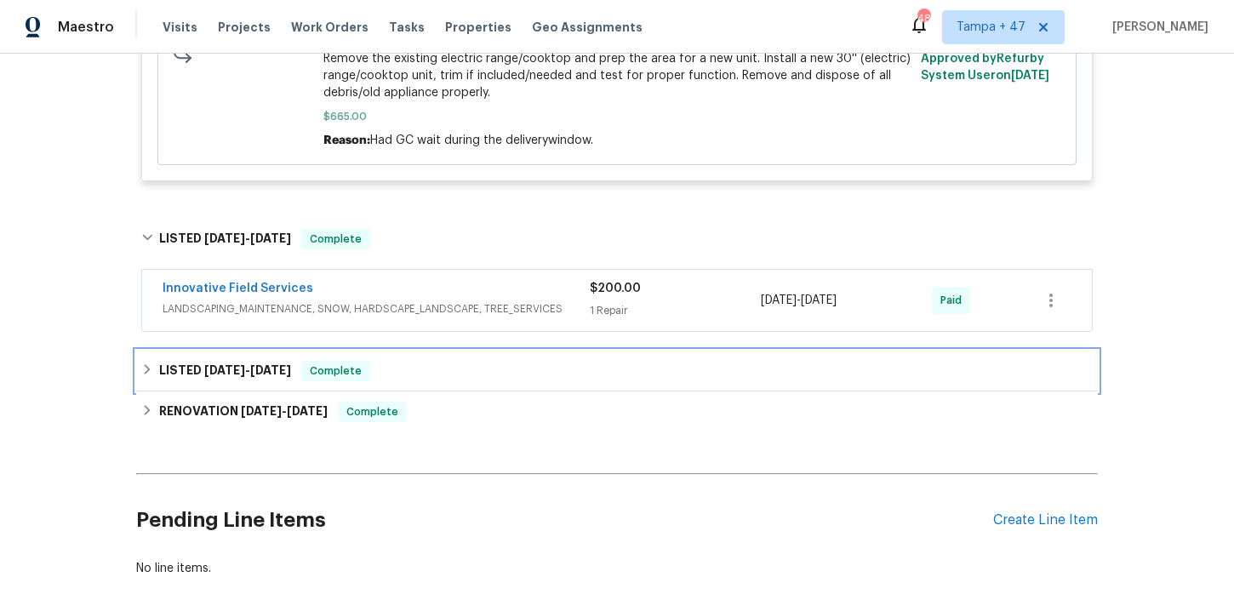
click at [414, 379] on div "LISTED [DATE] - [DATE] Complete" at bounding box center [616, 371] width 951 height 20
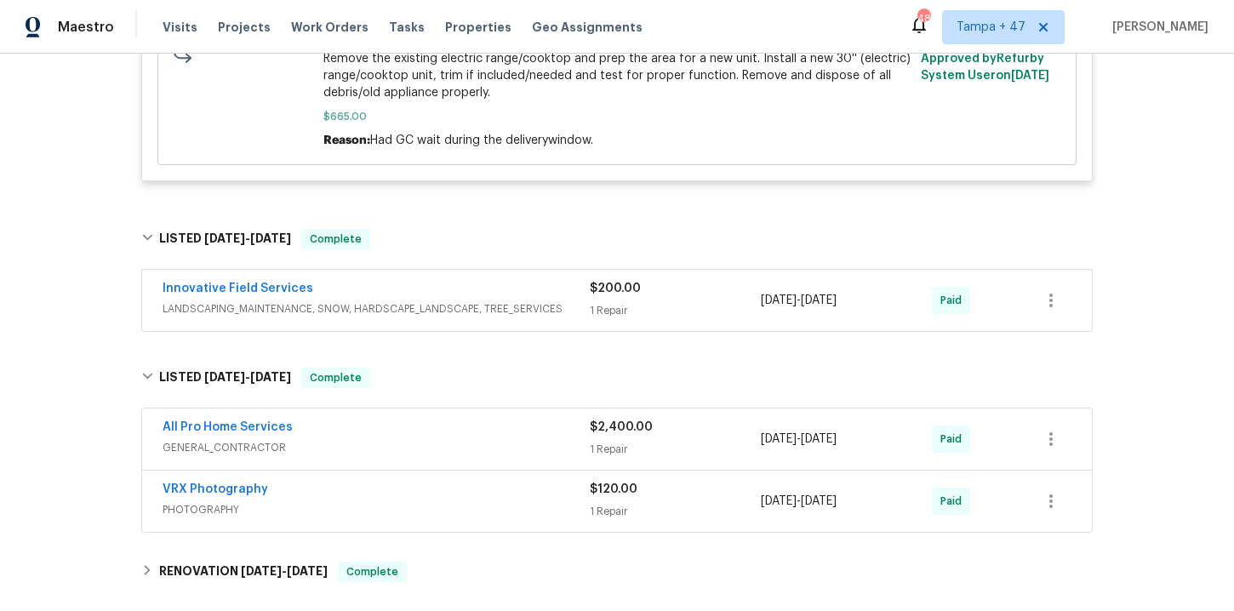
click at [431, 505] on span "PHOTOGRAPHY" at bounding box center [376, 509] width 427 height 17
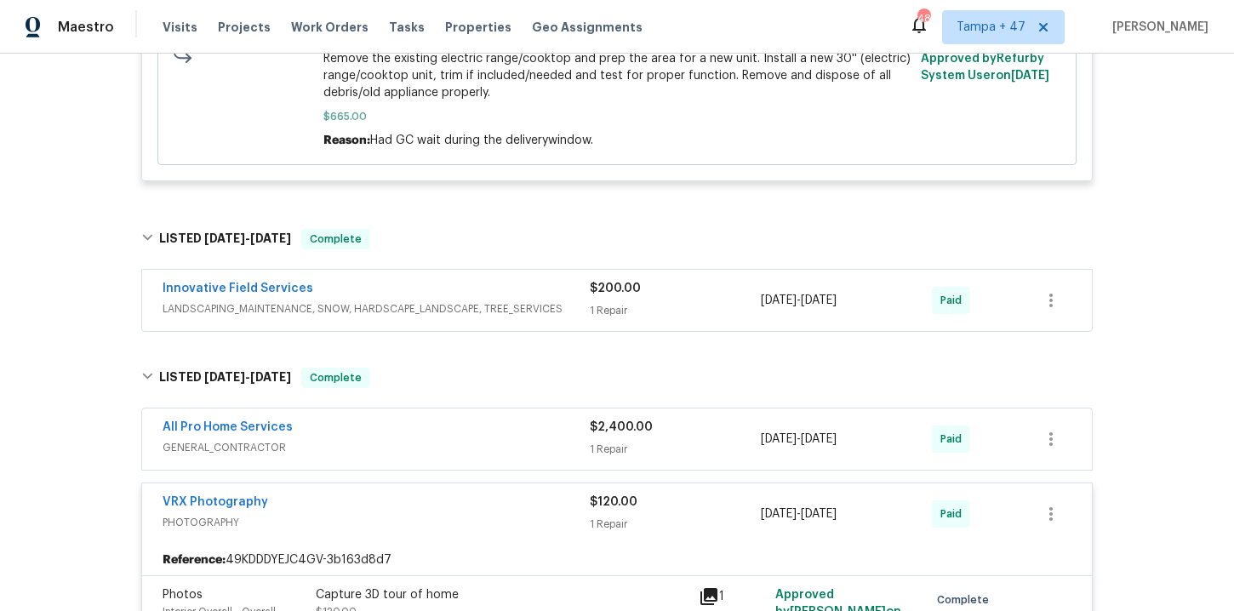
click at [414, 434] on div "All Pro Home Services" at bounding box center [376, 429] width 427 height 20
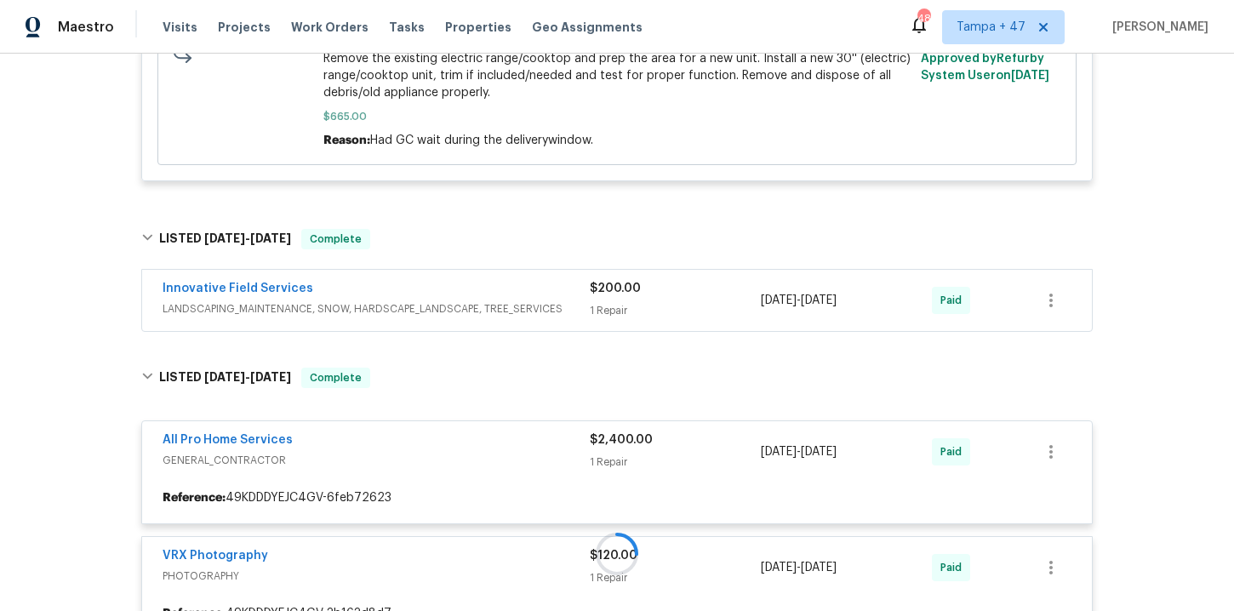
click at [447, 302] on span "LANDSCAPING_MAINTENANCE, SNOW, HARDSCAPE_LANDSCAPE, TREE_SERVICES" at bounding box center [376, 308] width 427 height 17
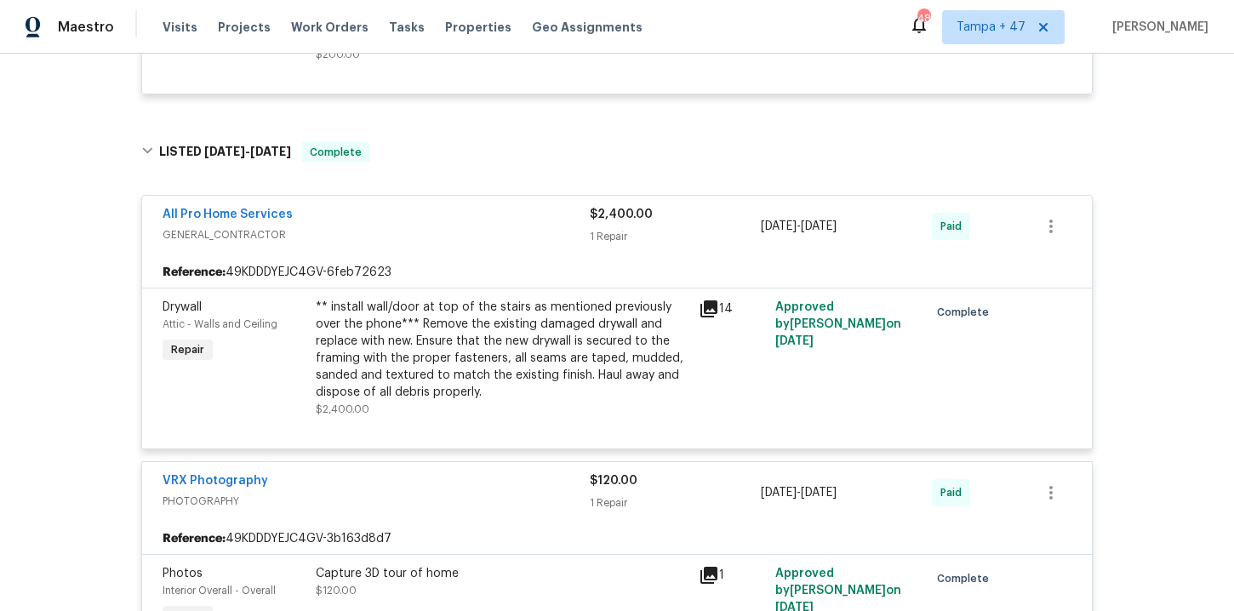
scroll to position [1784, 0]
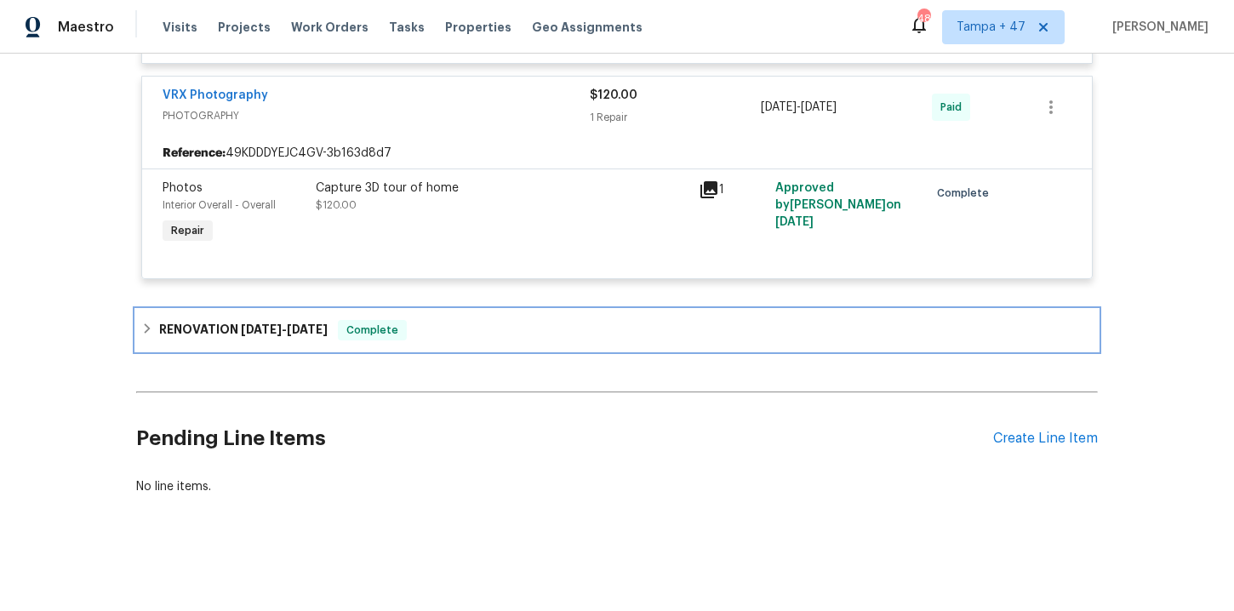
click at [433, 336] on div "RENOVATION [DATE] - [DATE] Complete" at bounding box center [616, 330] width 951 height 20
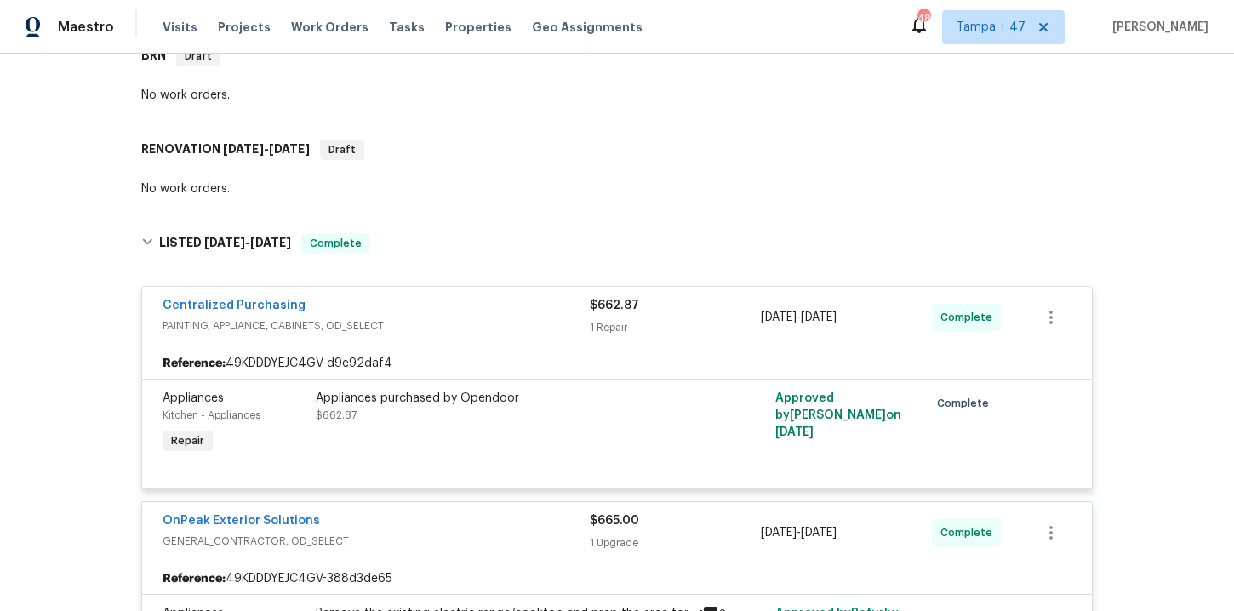
scroll to position [283, 0]
